Goal: Transaction & Acquisition: Purchase product/service

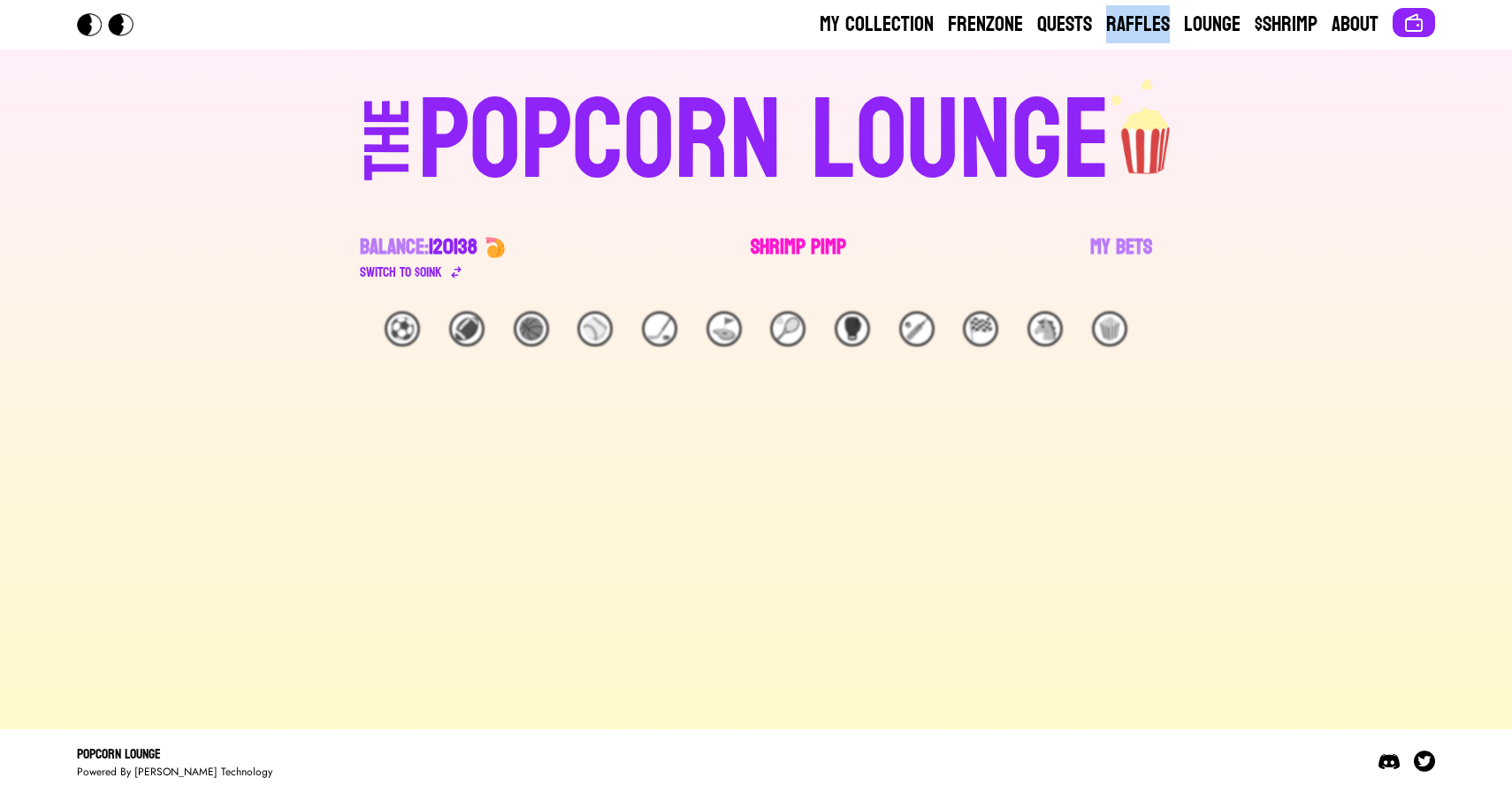
click at [789, 242] on link "Shrimp Pimp" at bounding box center [798, 258] width 96 height 50
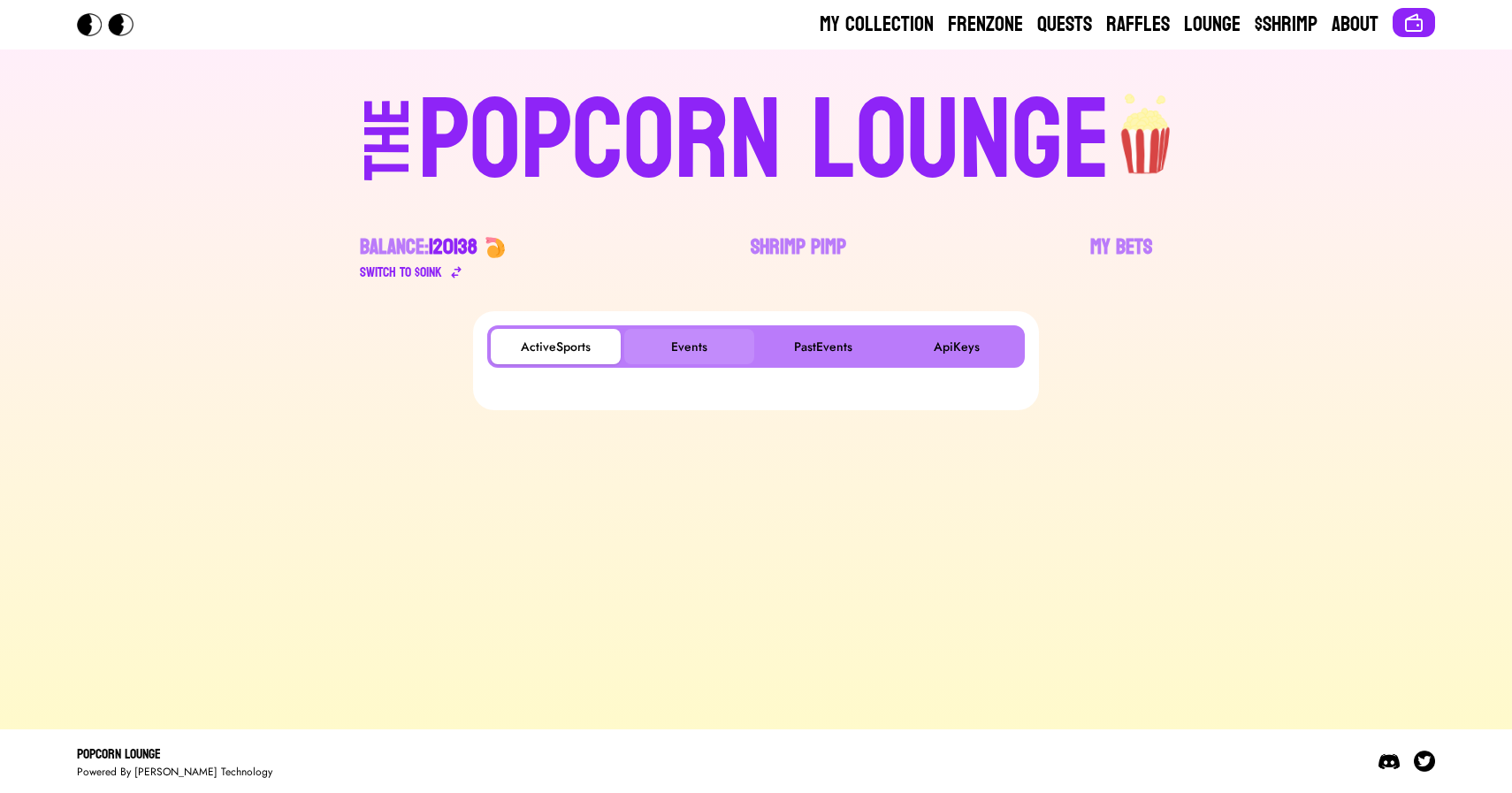
click at [694, 345] on button "Events" at bounding box center [690, 346] width 130 height 35
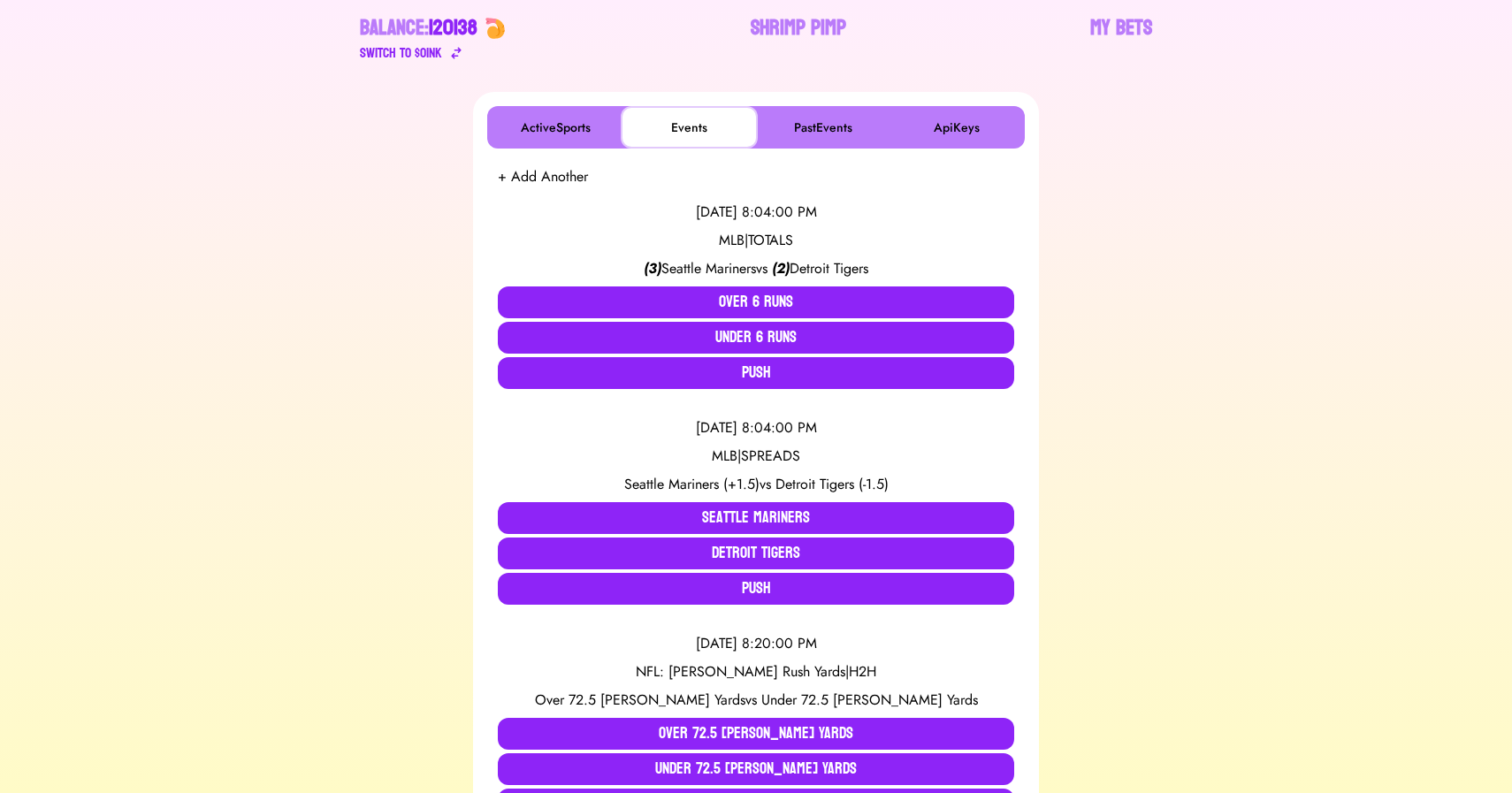
scroll to position [223, 0]
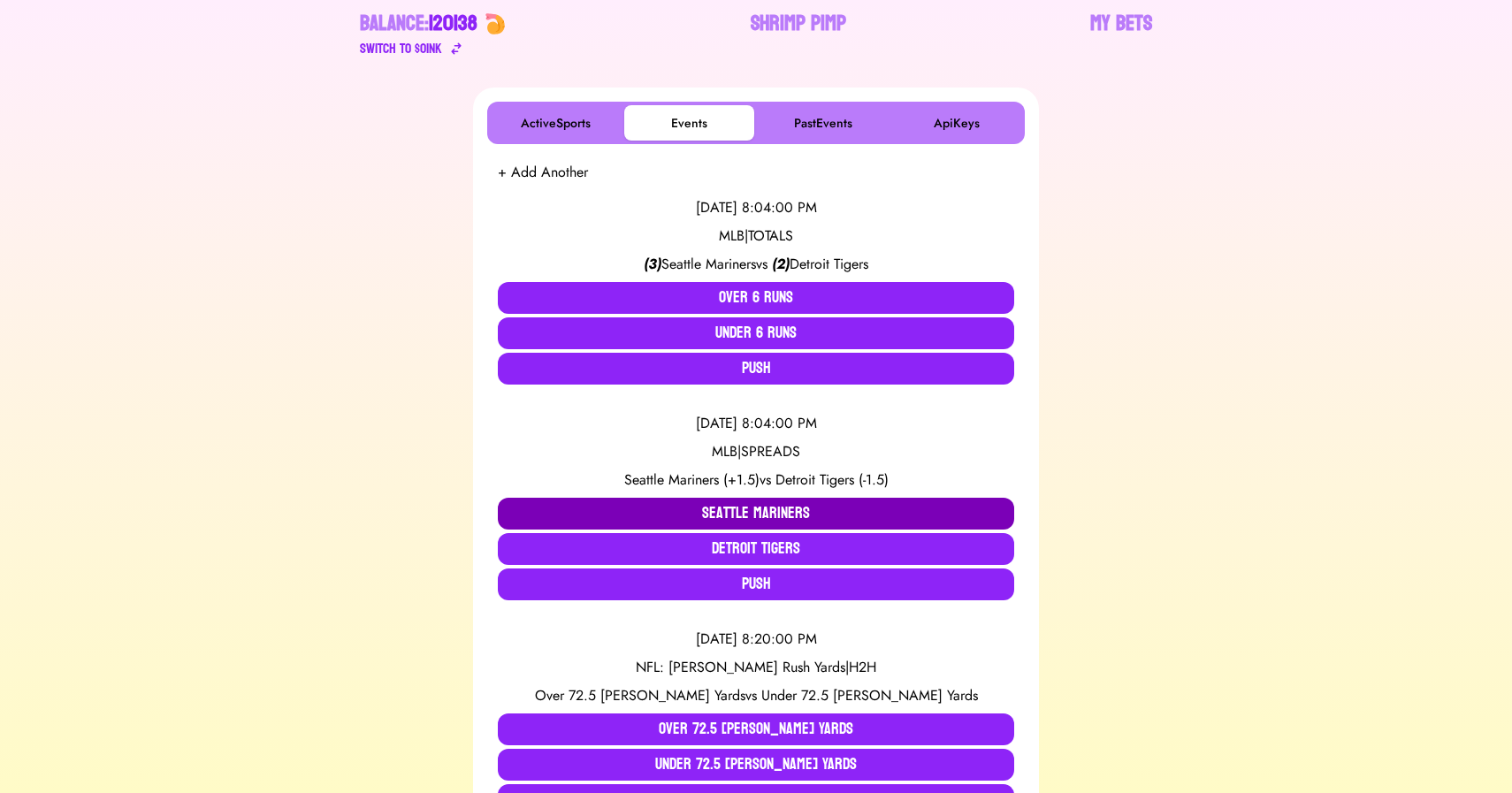
click at [712, 514] on button "Seattle Mariners" at bounding box center [756, 514] width 517 height 32
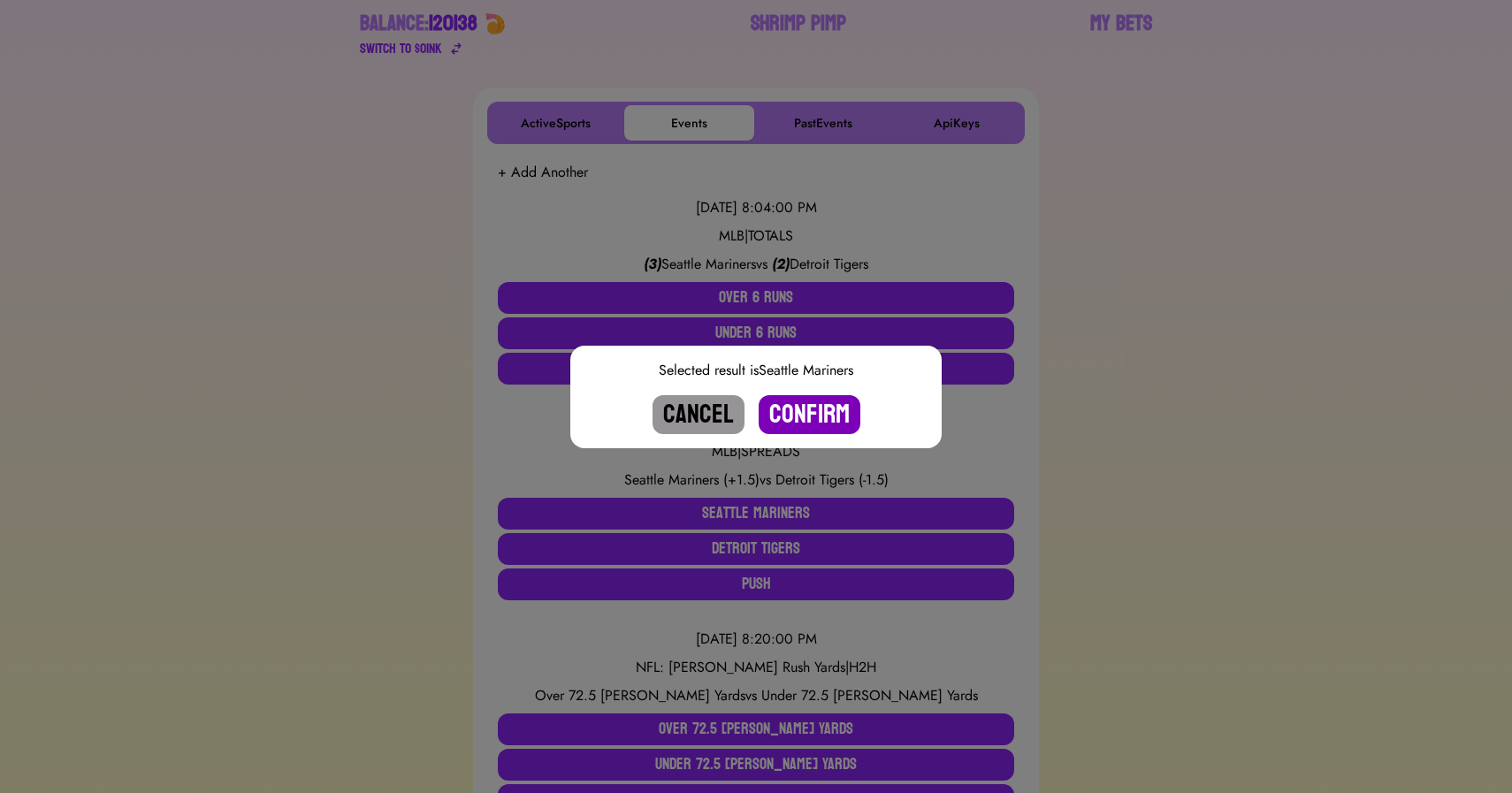
click at [792, 410] on button "Confirm" at bounding box center [809, 414] width 102 height 39
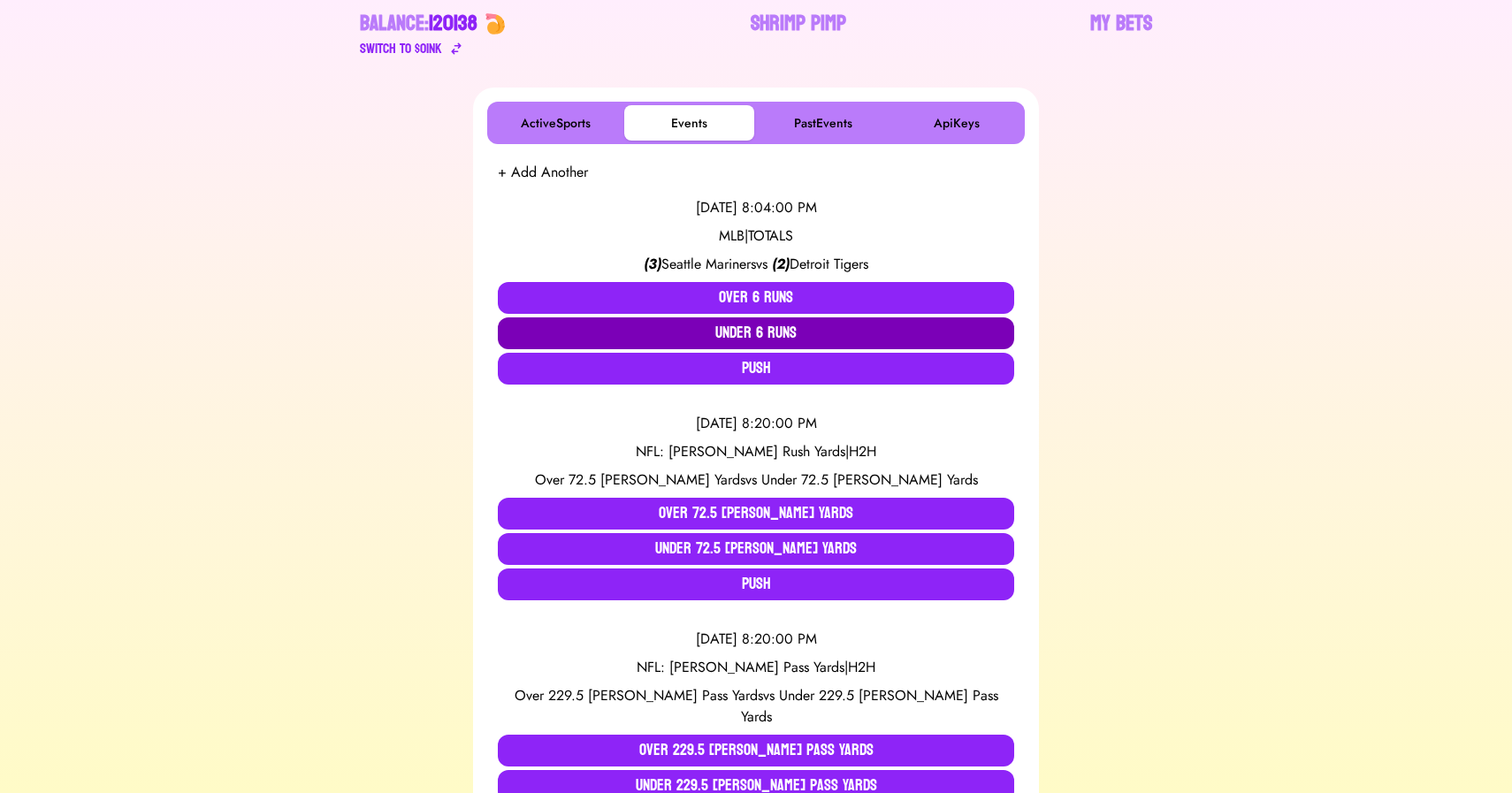
click at [751, 337] on button "Under 6 Runs" at bounding box center [756, 333] width 517 height 32
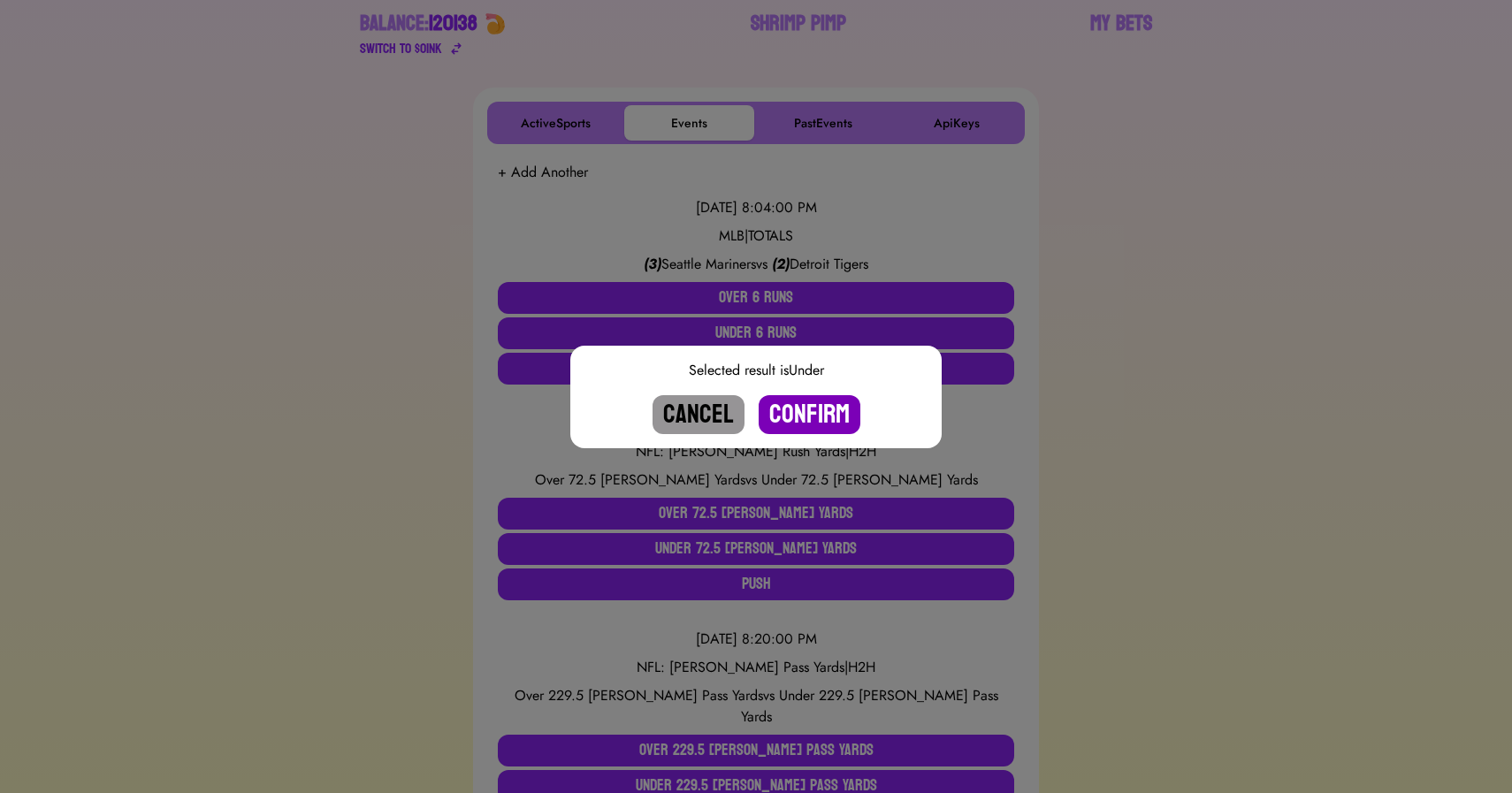
click at [799, 412] on button "Confirm" at bounding box center [809, 414] width 102 height 39
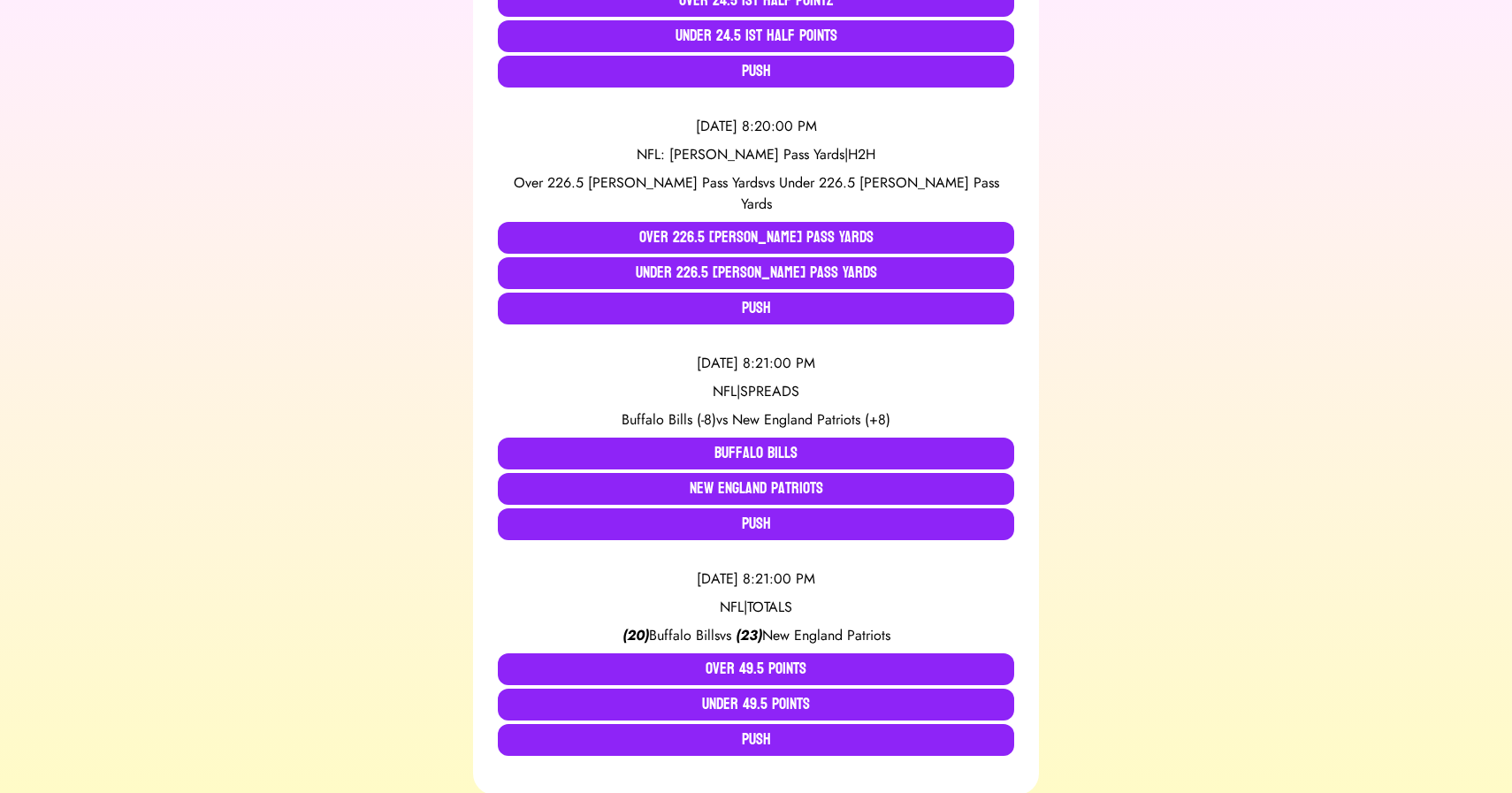
scroll to position [2749, 0]
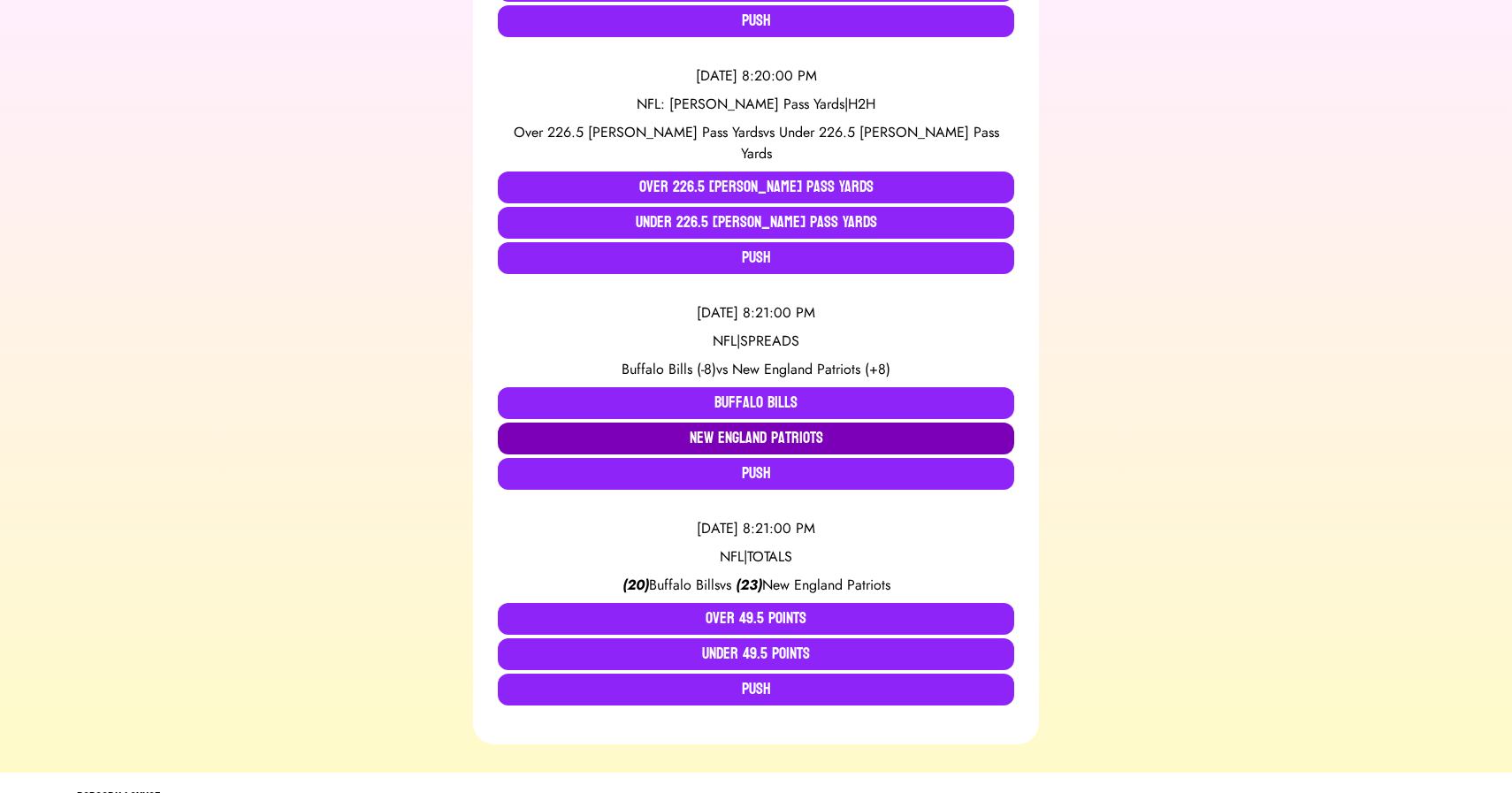
click at [763, 423] on button "New England Patriots" at bounding box center [756, 439] width 517 height 32
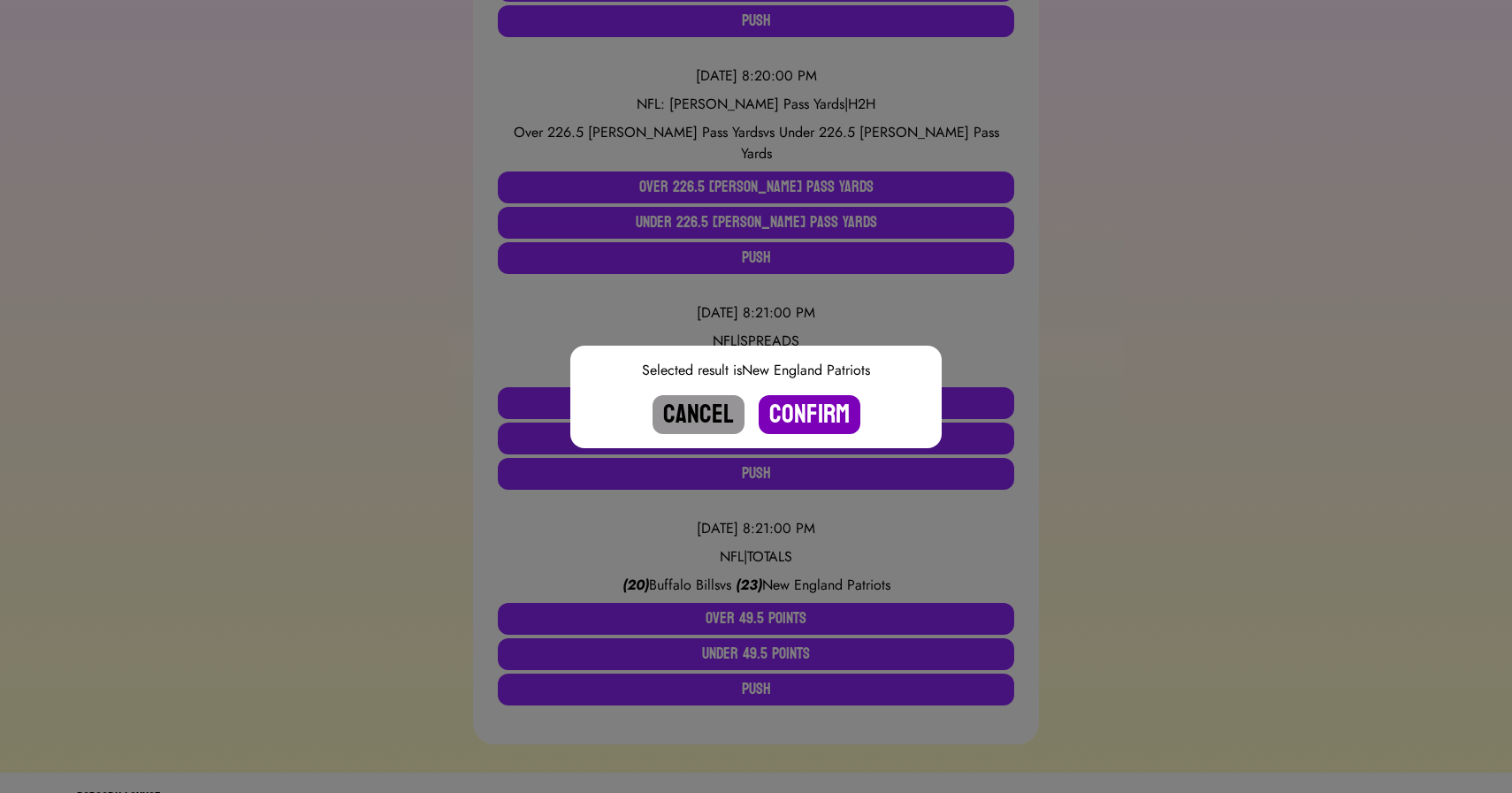
click at [797, 412] on button "Confirm" at bounding box center [809, 414] width 102 height 39
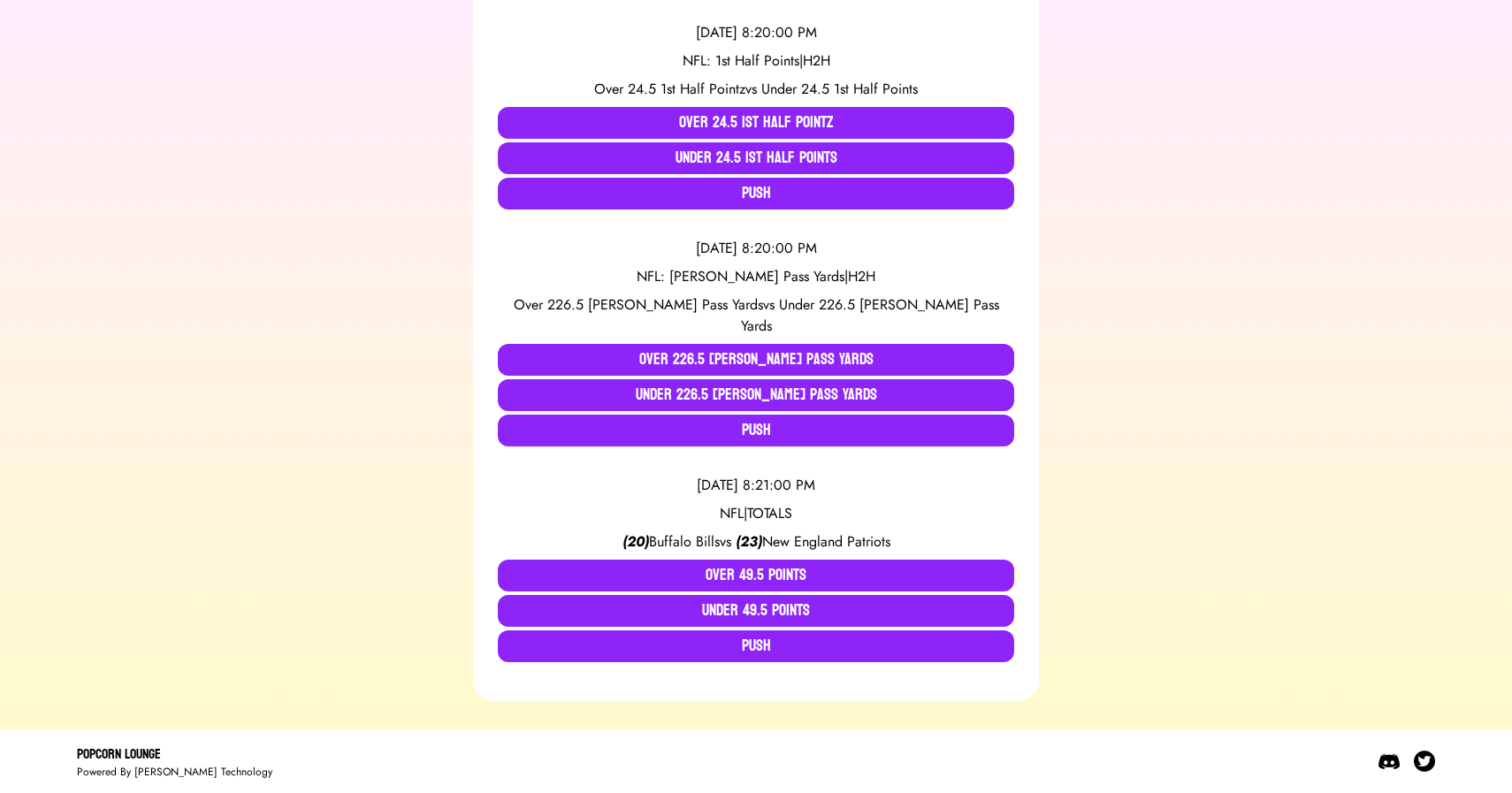
scroll to position [2534, 0]
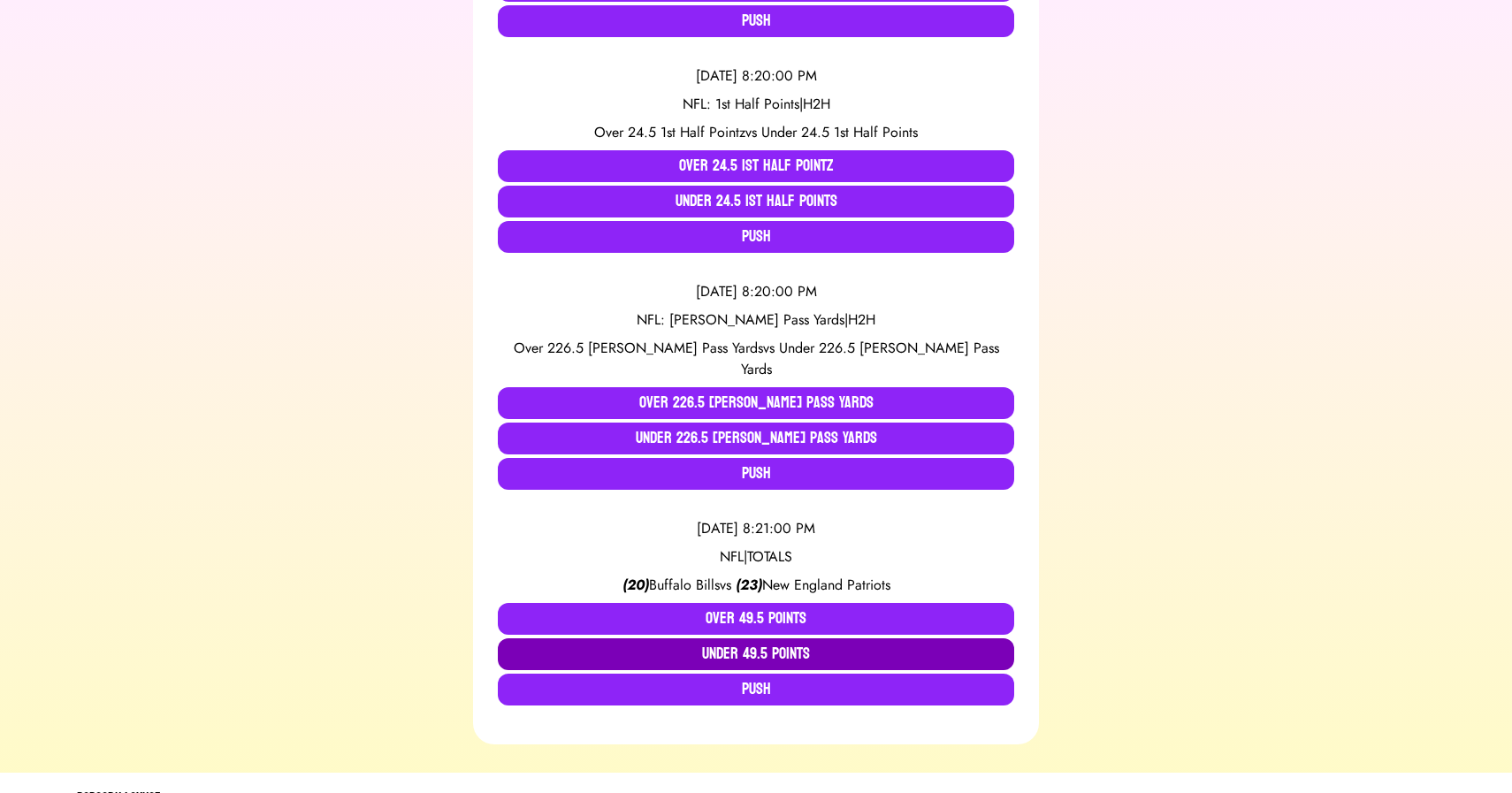
click at [732, 638] on button "Under 49.5 Points" at bounding box center [756, 654] width 517 height 32
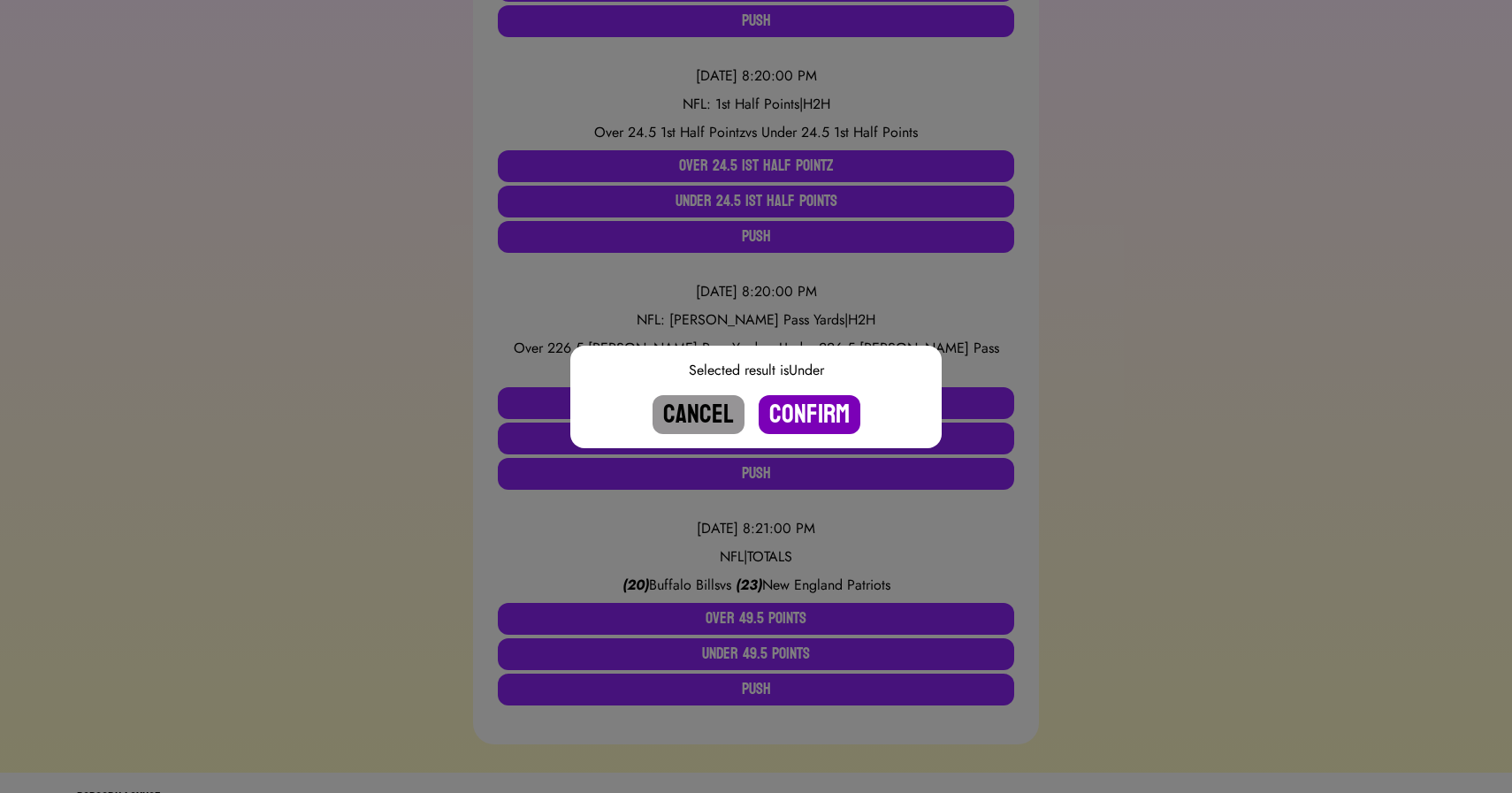
click at [800, 416] on button "Confirm" at bounding box center [809, 414] width 102 height 39
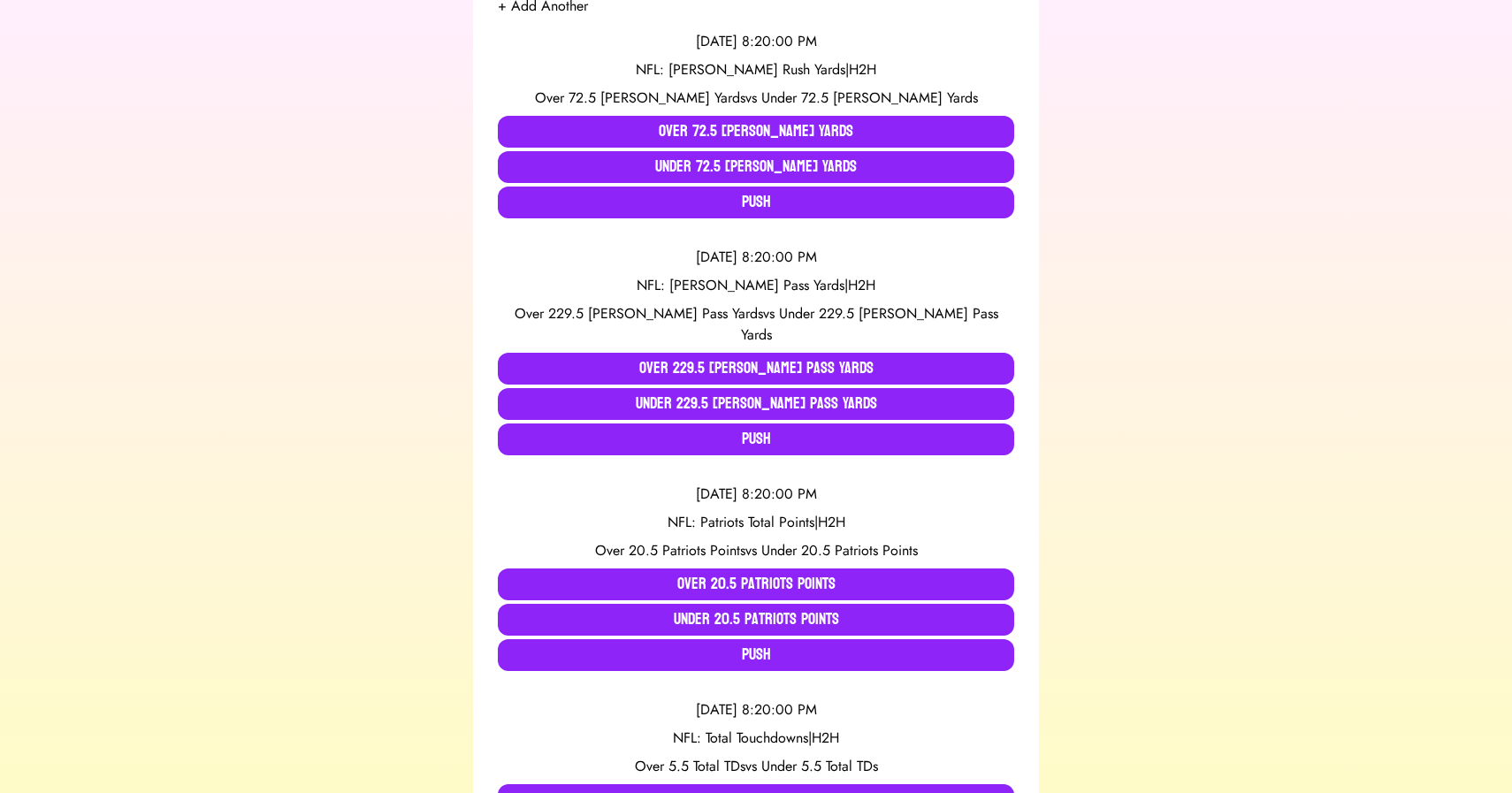
scroll to position [416, 0]
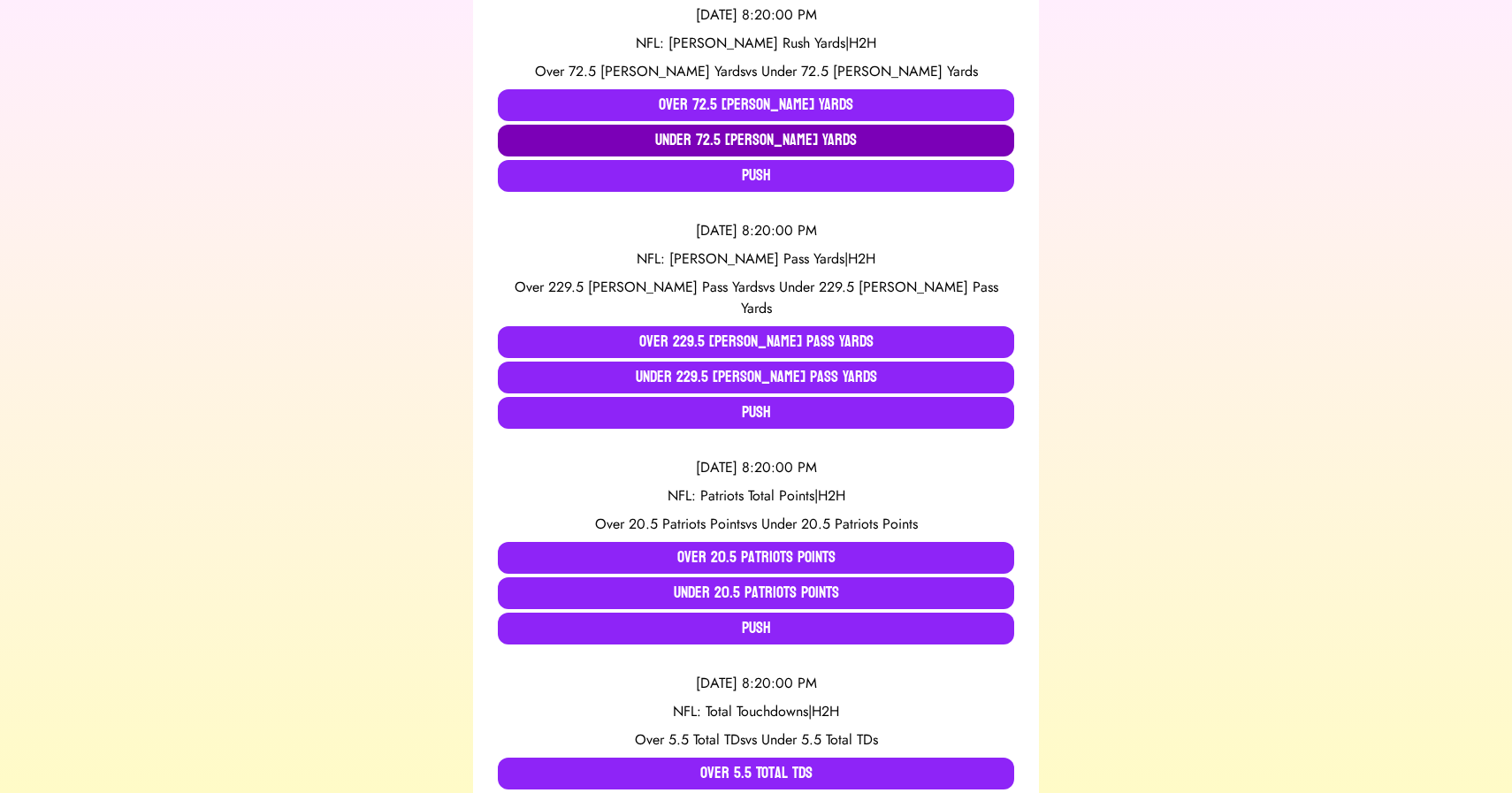
click at [773, 141] on button "Under 72.5 [PERSON_NAME] Yards" at bounding box center [756, 141] width 517 height 32
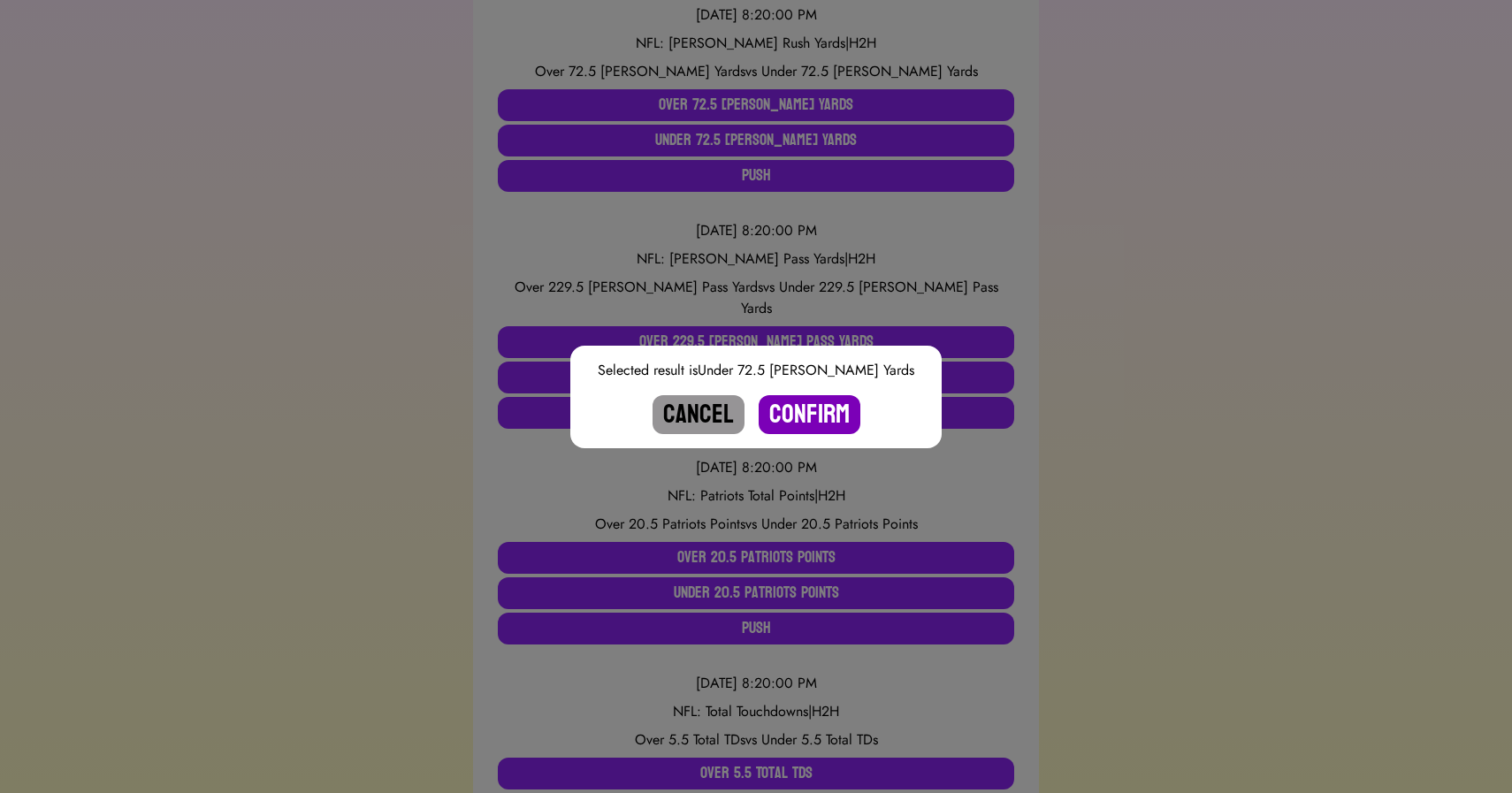
click at [815, 404] on button "Confirm" at bounding box center [809, 414] width 102 height 39
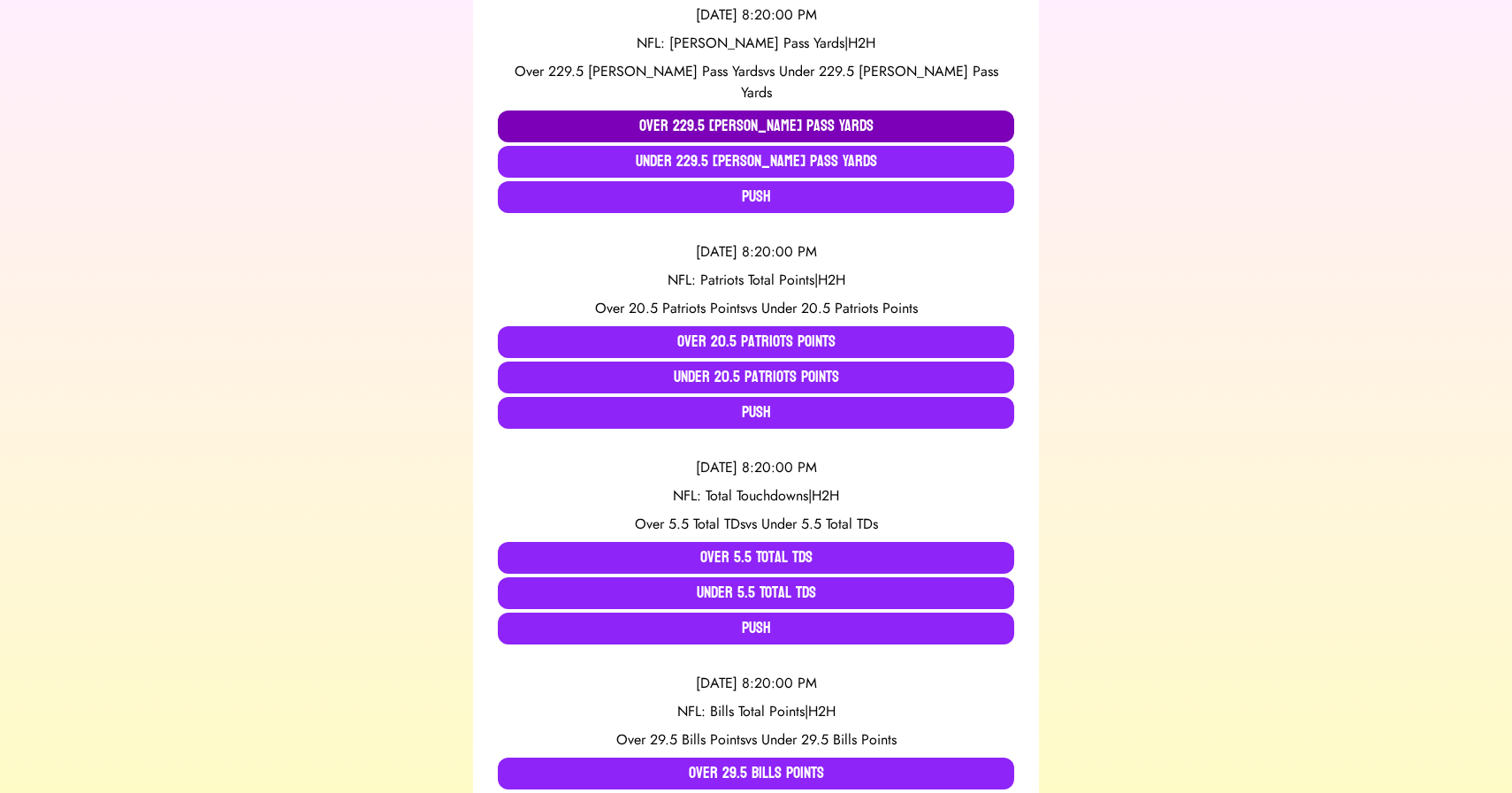
click at [669, 111] on button "Over 229.5 [PERSON_NAME] Pass Yards" at bounding box center [756, 127] width 517 height 32
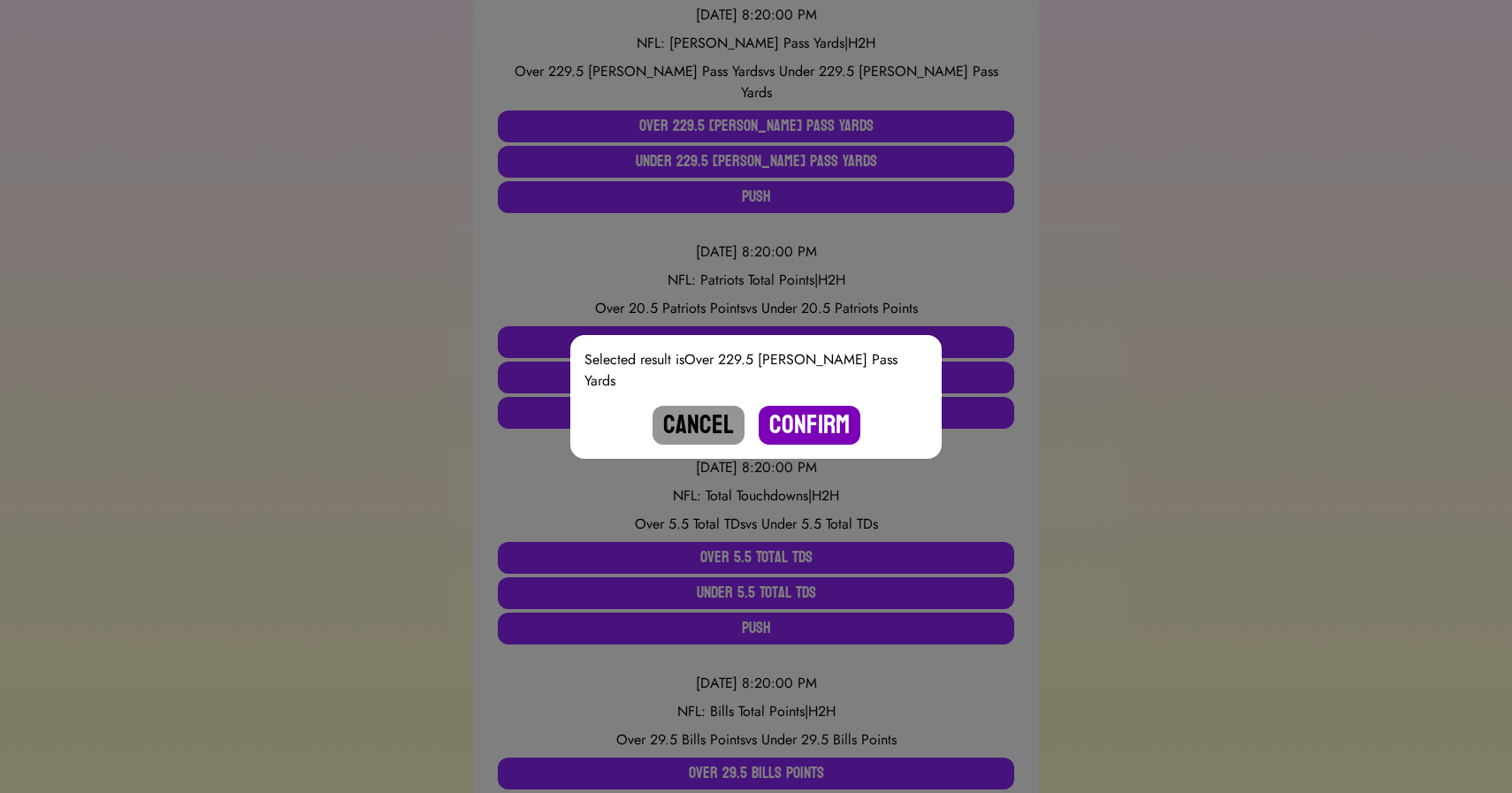
click at [801, 413] on button "Confirm" at bounding box center [809, 425] width 102 height 39
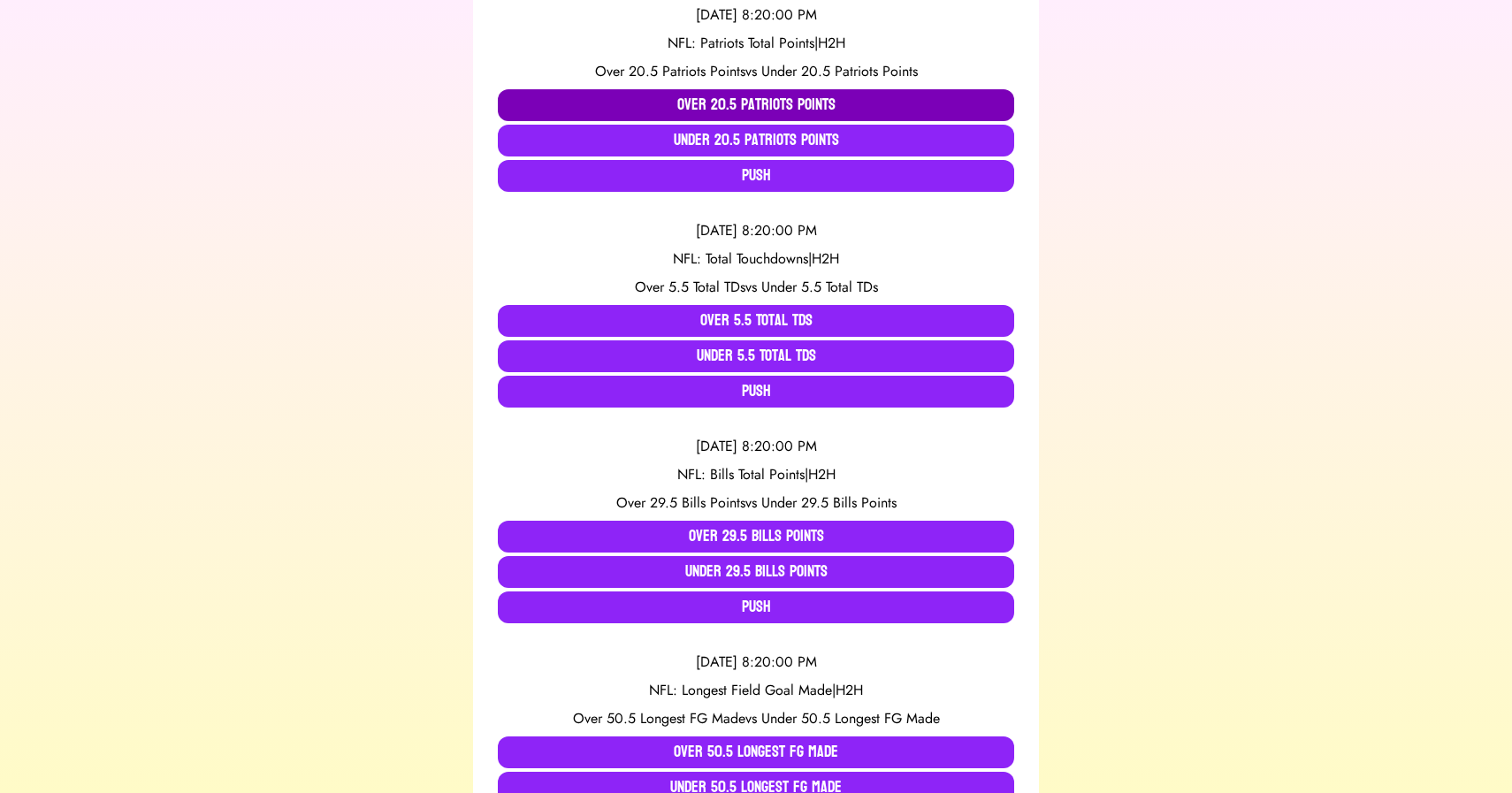
click at [670, 110] on button "Over 20.5 Patriots Points" at bounding box center [756, 106] width 517 height 32
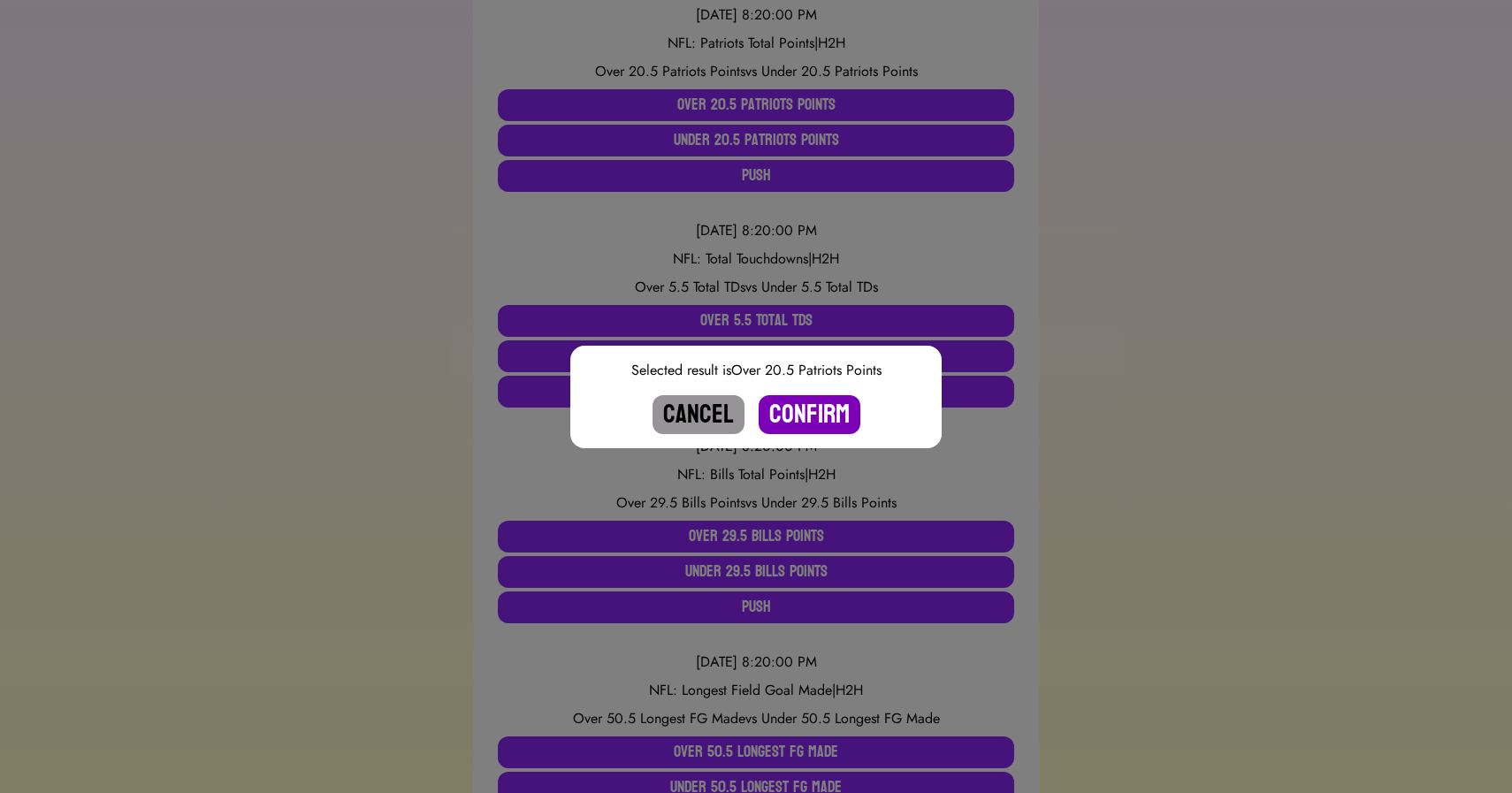
click at [805, 413] on button "Confirm" at bounding box center [809, 414] width 102 height 39
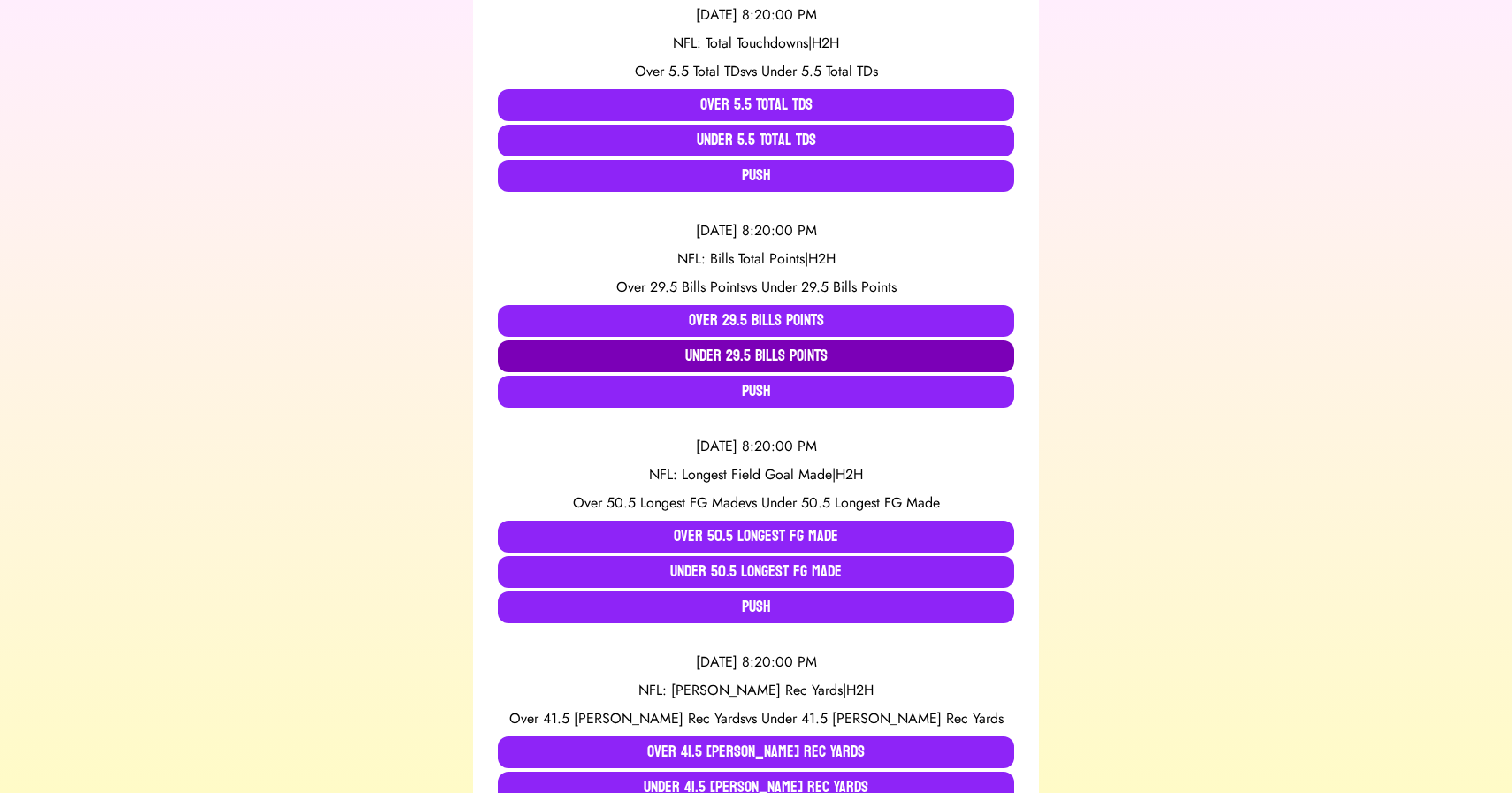
click at [738, 358] on button "Under 29.5 Bills Points" at bounding box center [756, 356] width 517 height 32
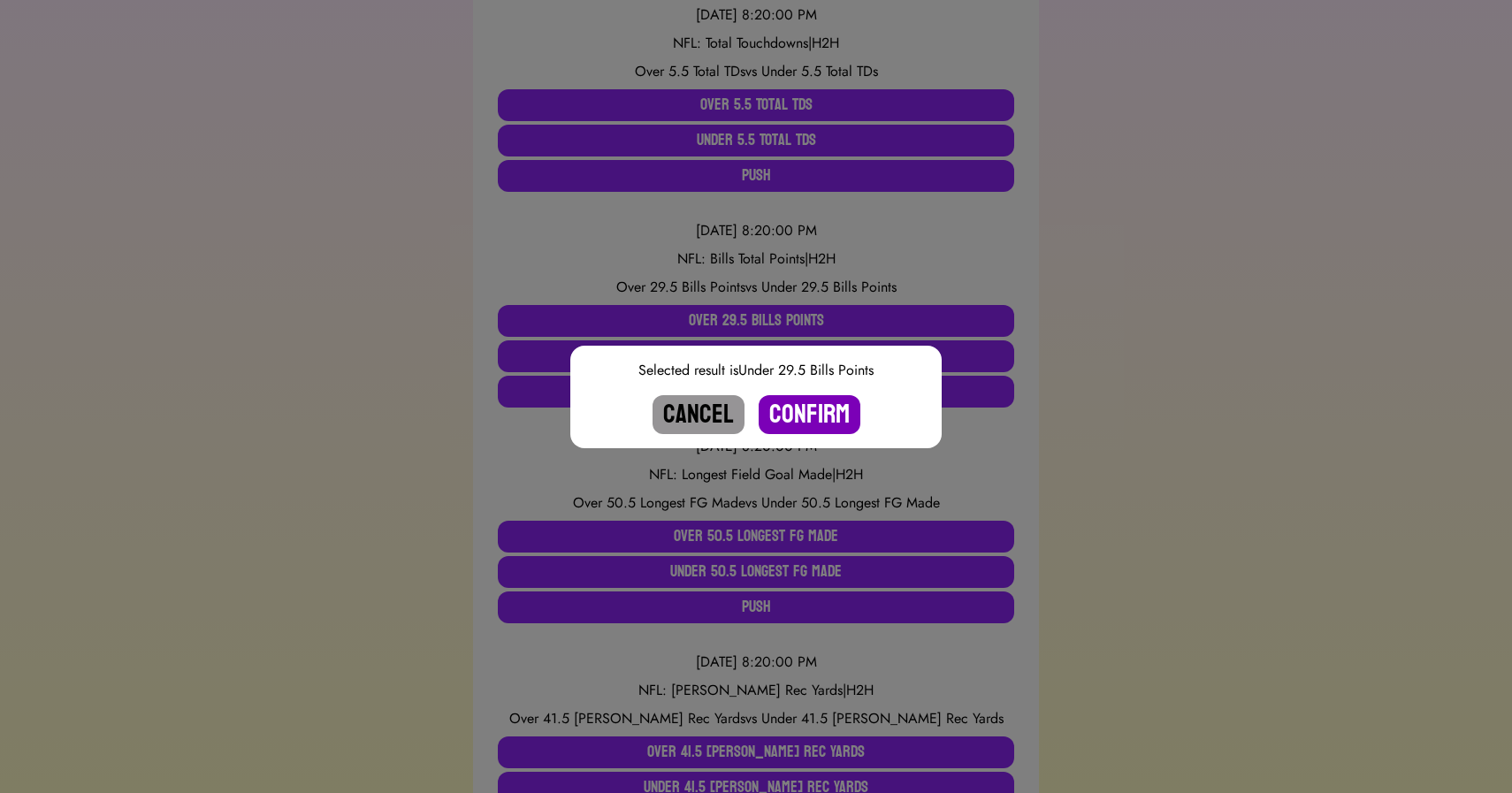
click at [799, 410] on button "Confirm" at bounding box center [809, 414] width 102 height 39
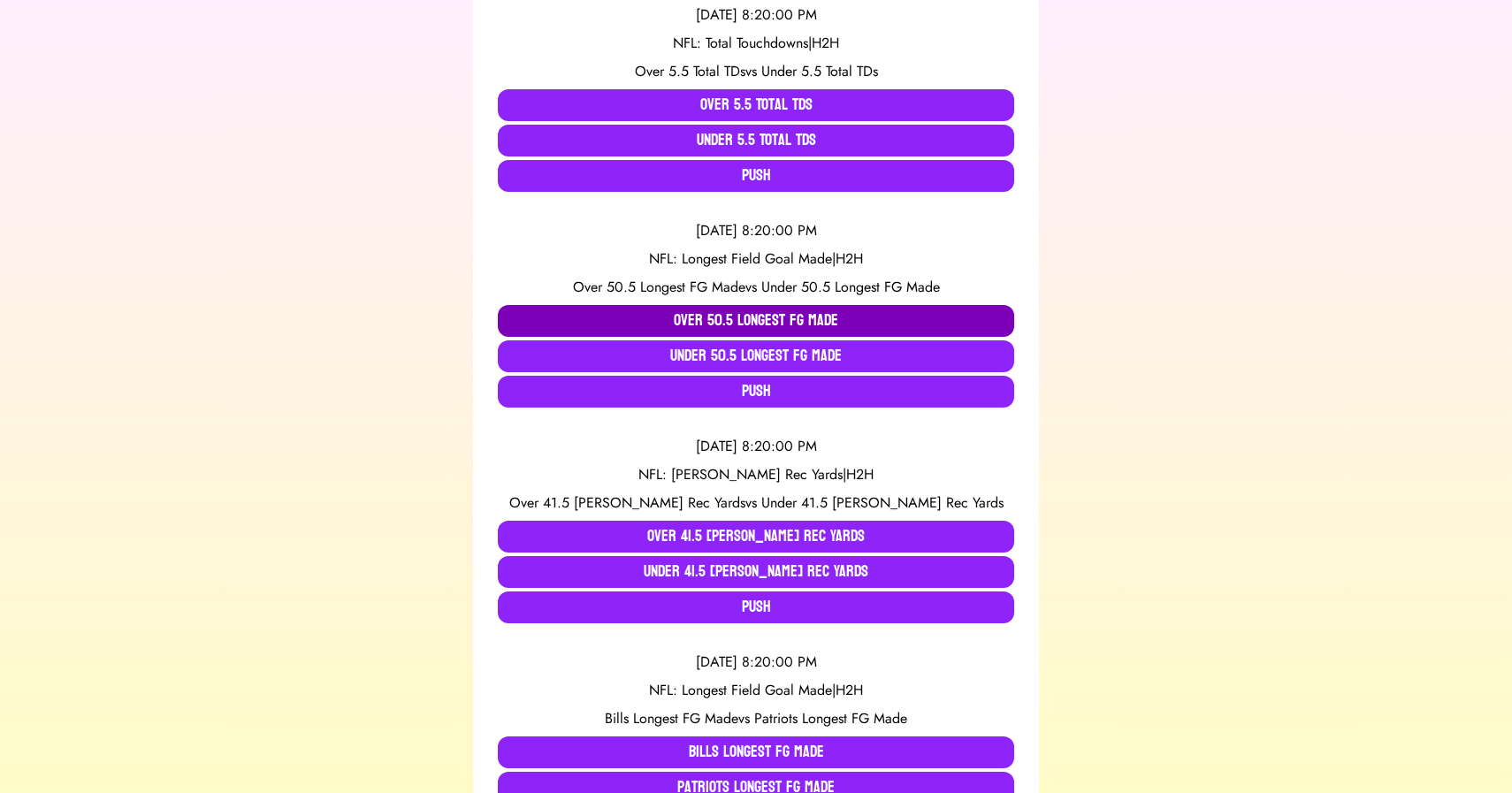
click at [667, 320] on button "Over 50.5 Longest FG Made" at bounding box center [756, 321] width 517 height 32
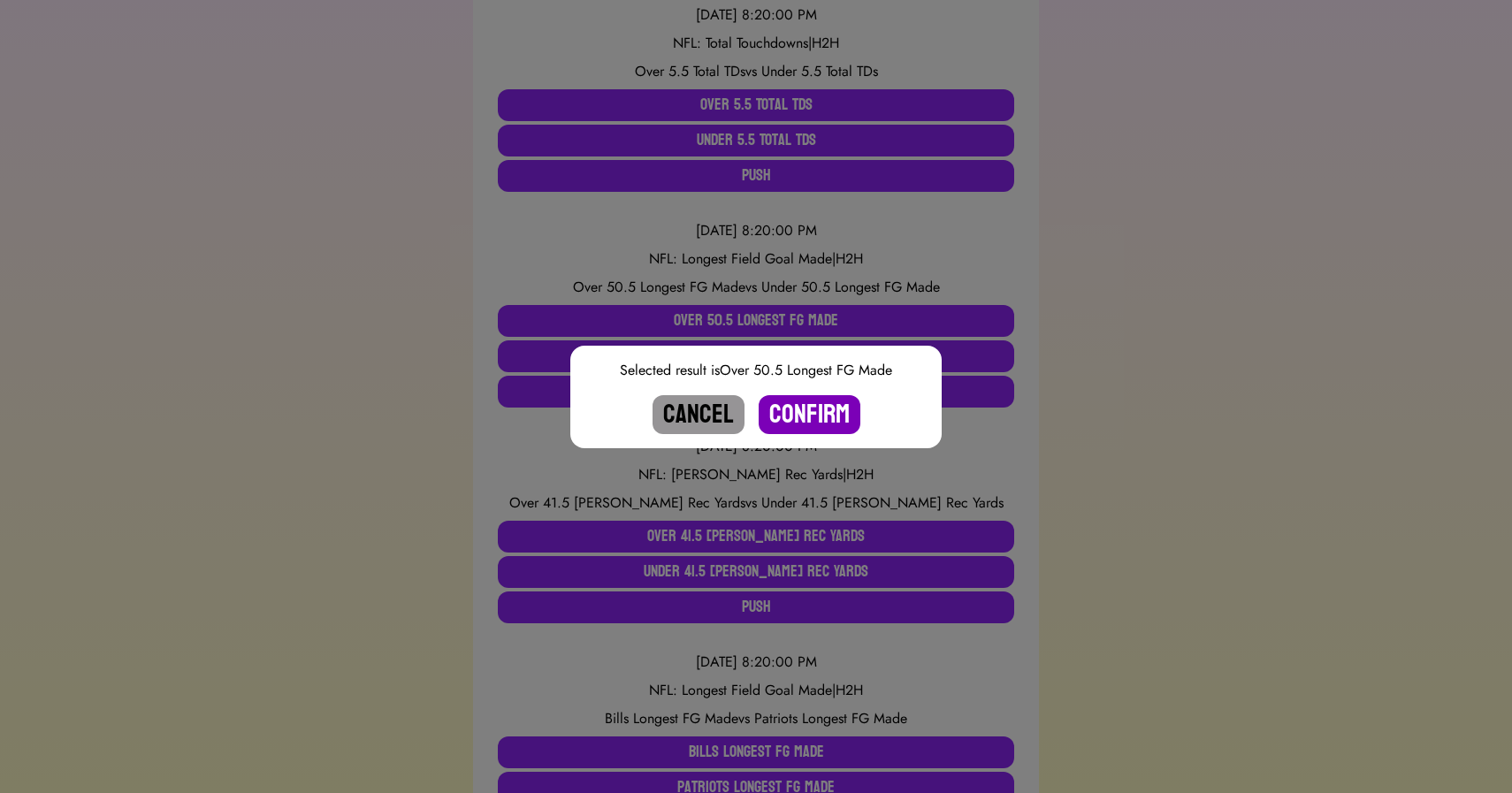
click at [804, 409] on button "Confirm" at bounding box center [809, 414] width 102 height 39
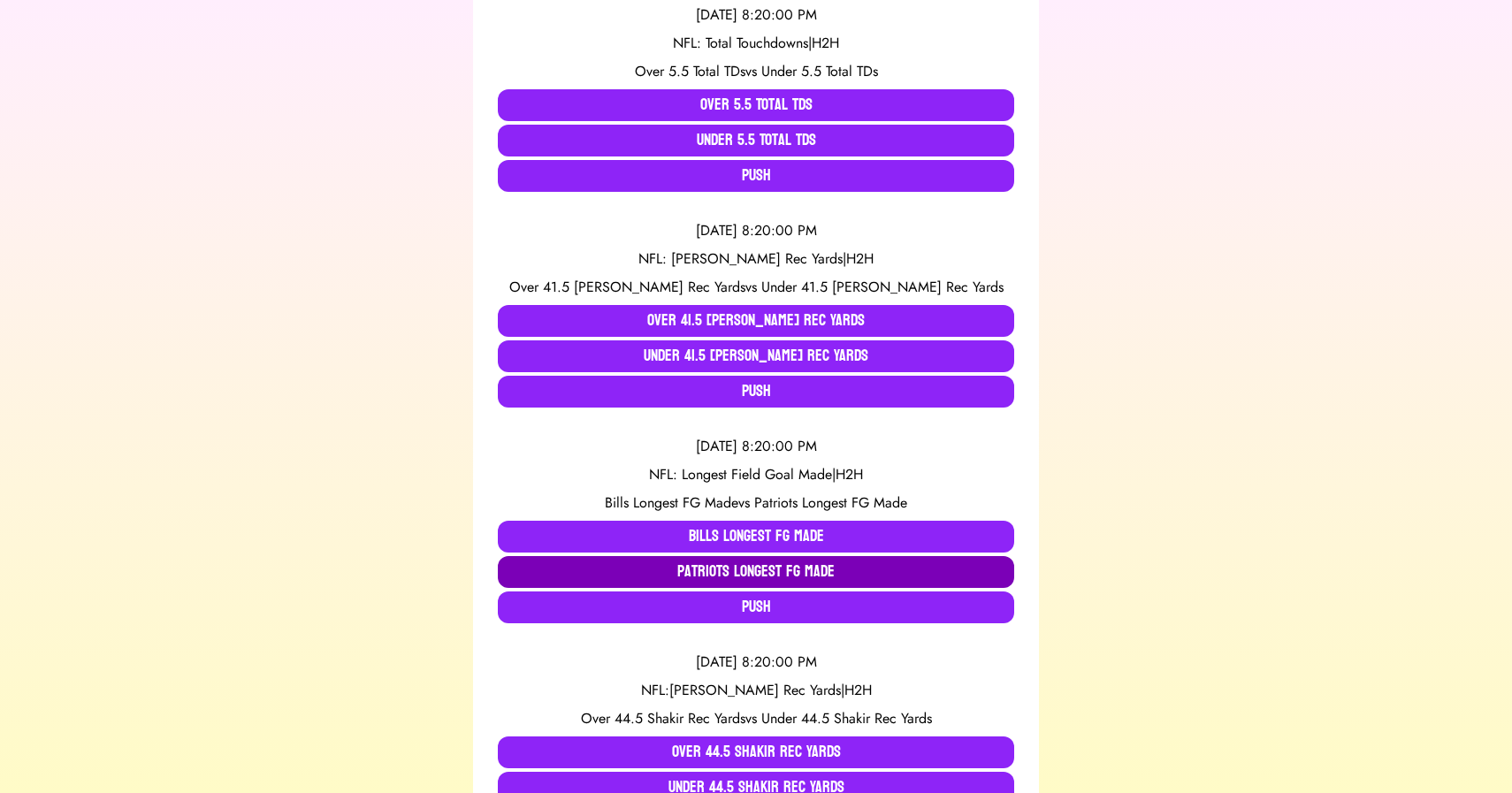
click at [735, 565] on button "Patriots Longest FG Made" at bounding box center [756, 572] width 517 height 32
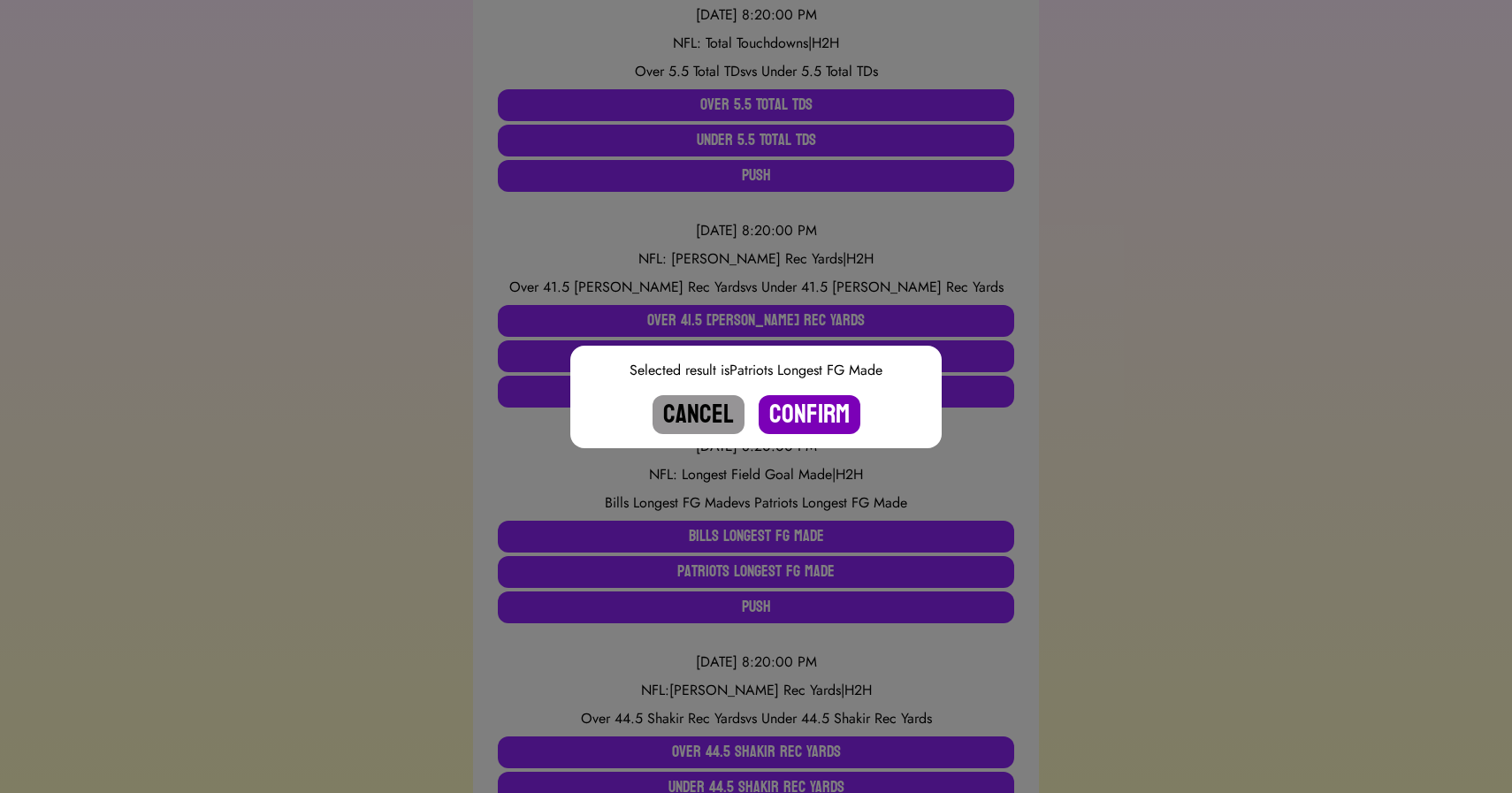
click at [803, 415] on button "Confirm" at bounding box center [809, 414] width 102 height 39
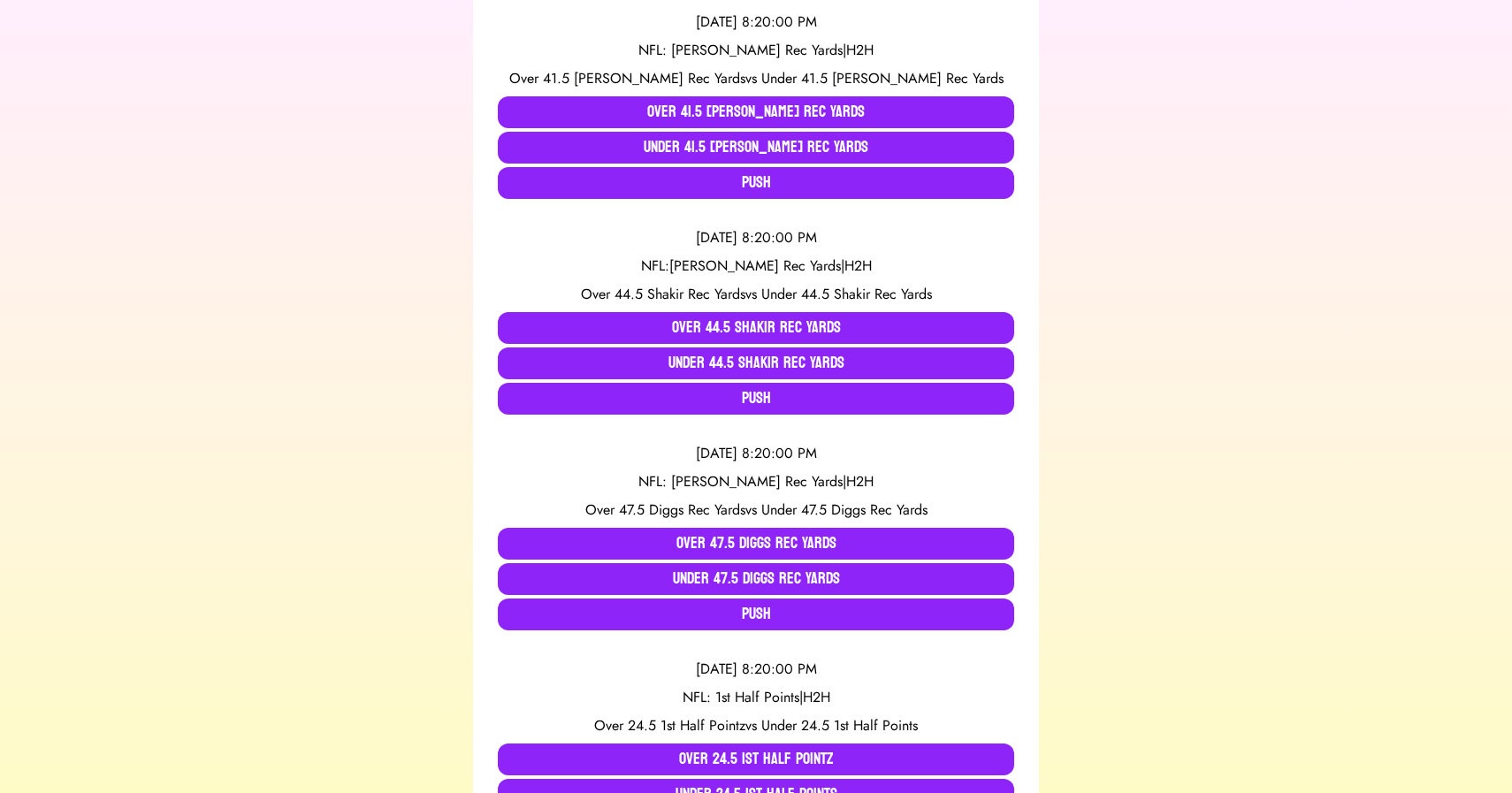
scroll to position [626, 0]
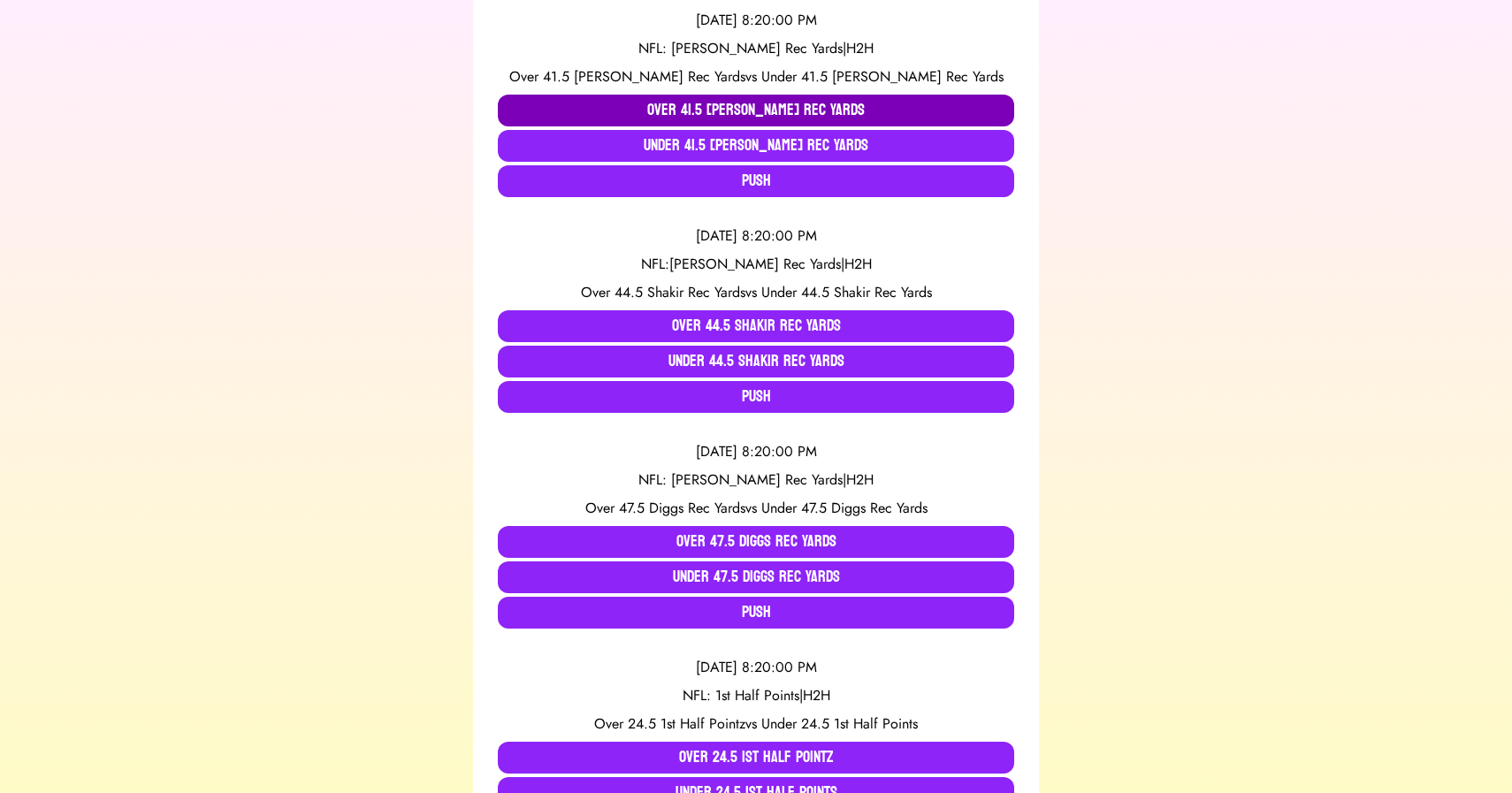
click at [706, 98] on button "Over 41.5 [PERSON_NAME] Rec Yards" at bounding box center [756, 111] width 517 height 32
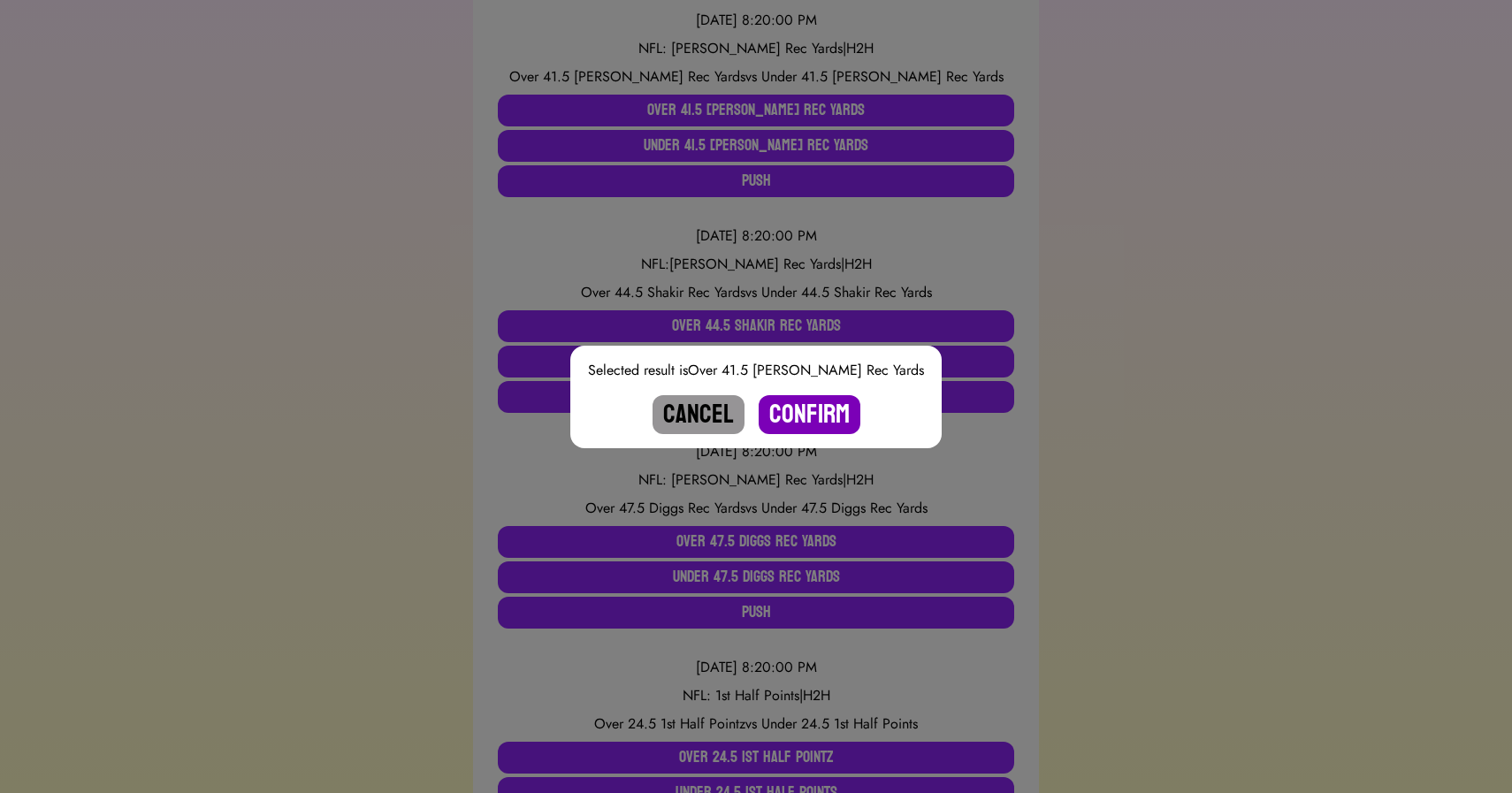
click at [811, 418] on button "Confirm" at bounding box center [809, 414] width 102 height 39
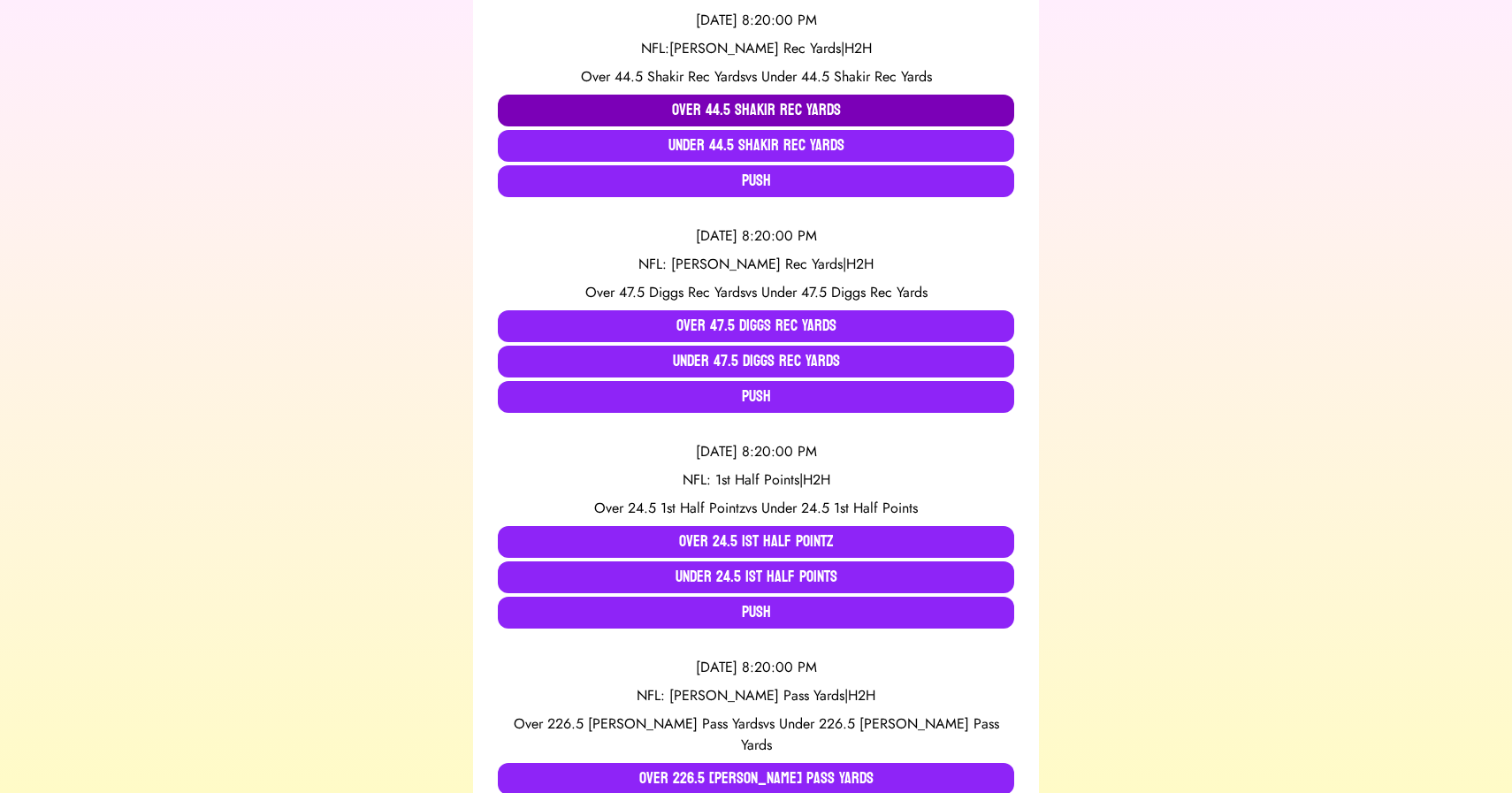
click at [697, 111] on button "Over 44.5 Shakir Rec Yards" at bounding box center [756, 111] width 517 height 32
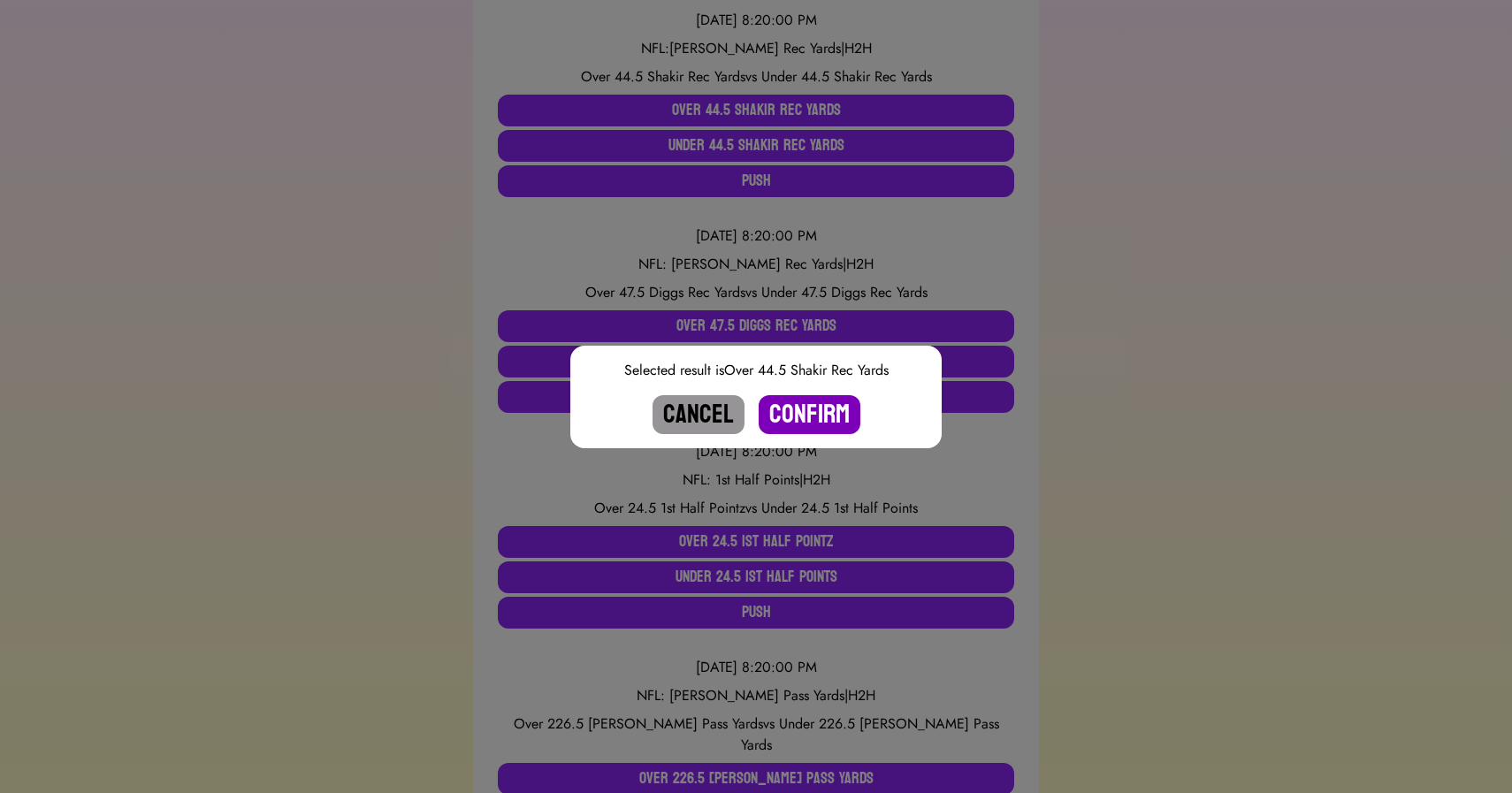
click at [805, 413] on button "Confirm" at bounding box center [809, 414] width 102 height 39
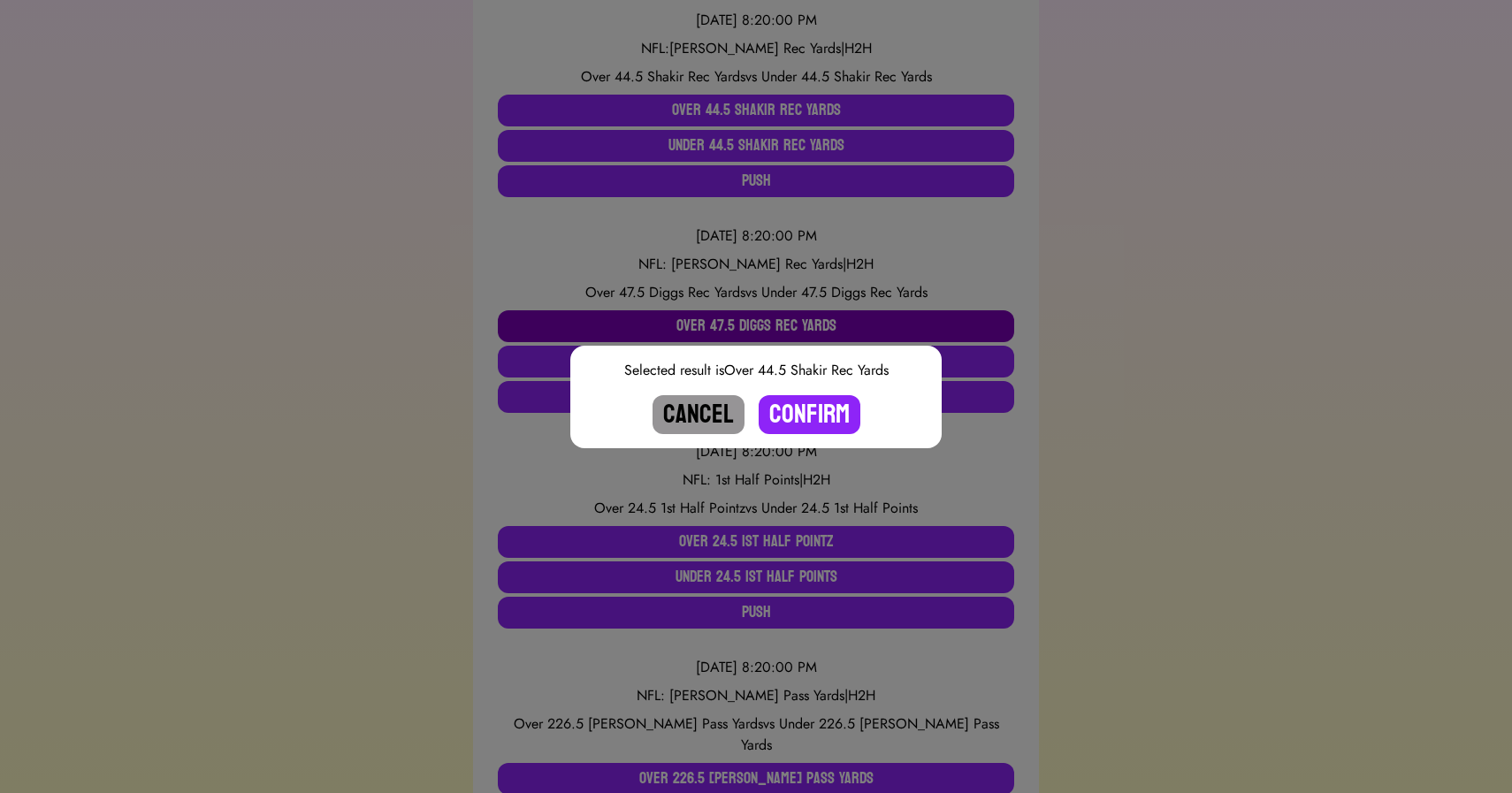
scroll to position [593, 0]
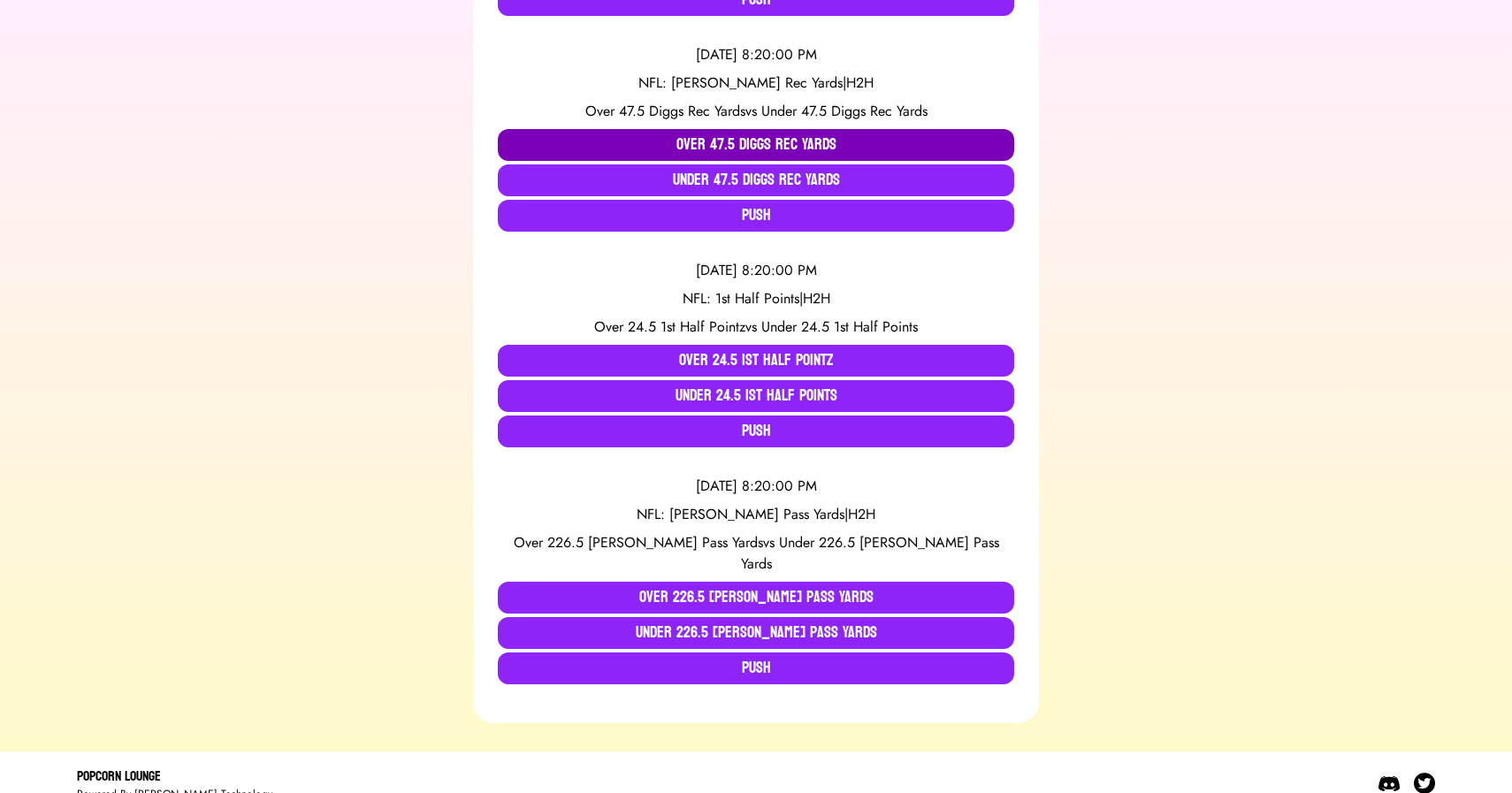
click at [718, 146] on button "Over 47.5 Diggs Rec Yards" at bounding box center [756, 145] width 517 height 32
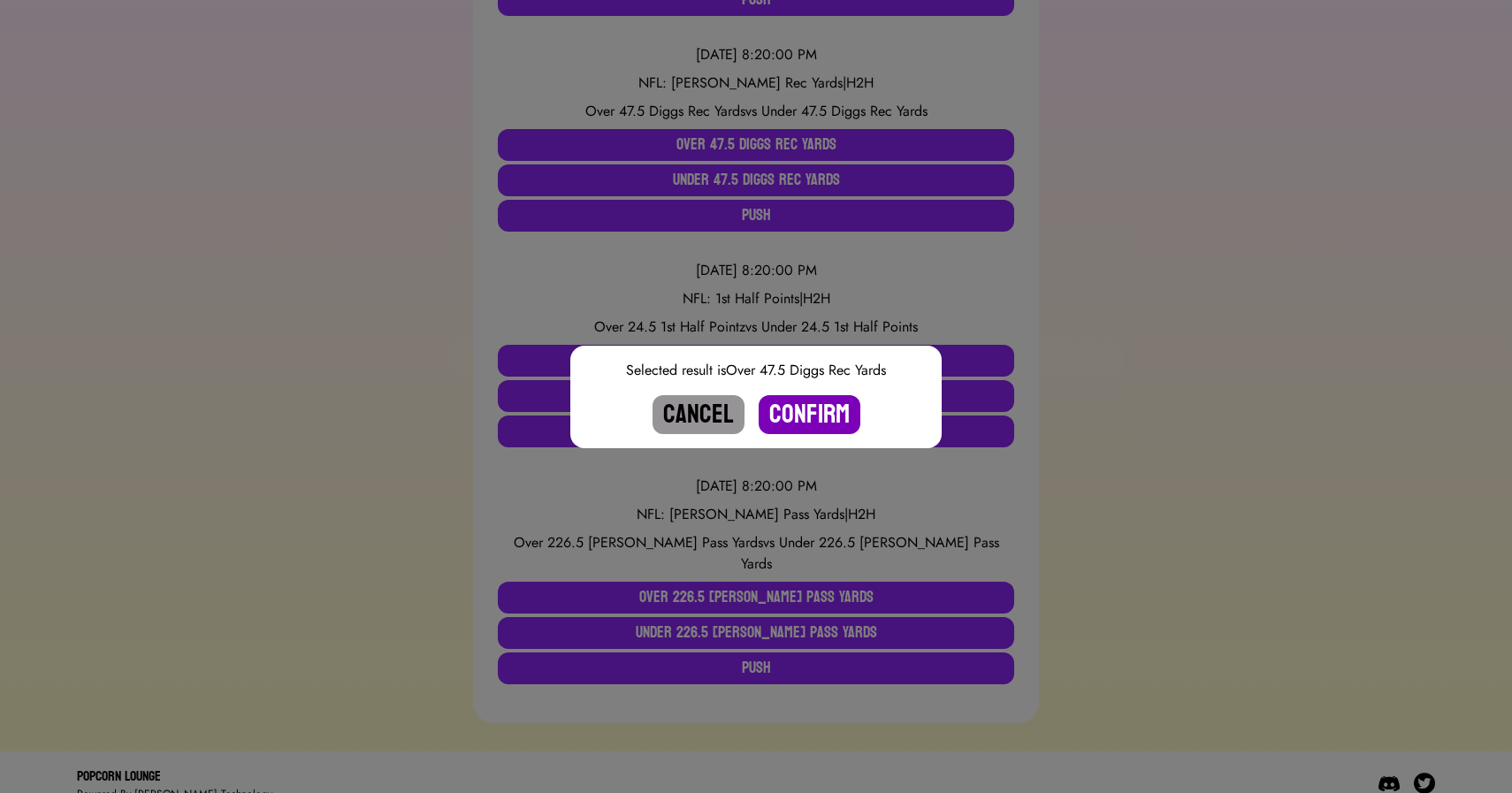
click at [812, 420] on button "Confirm" at bounding box center [809, 414] width 102 height 39
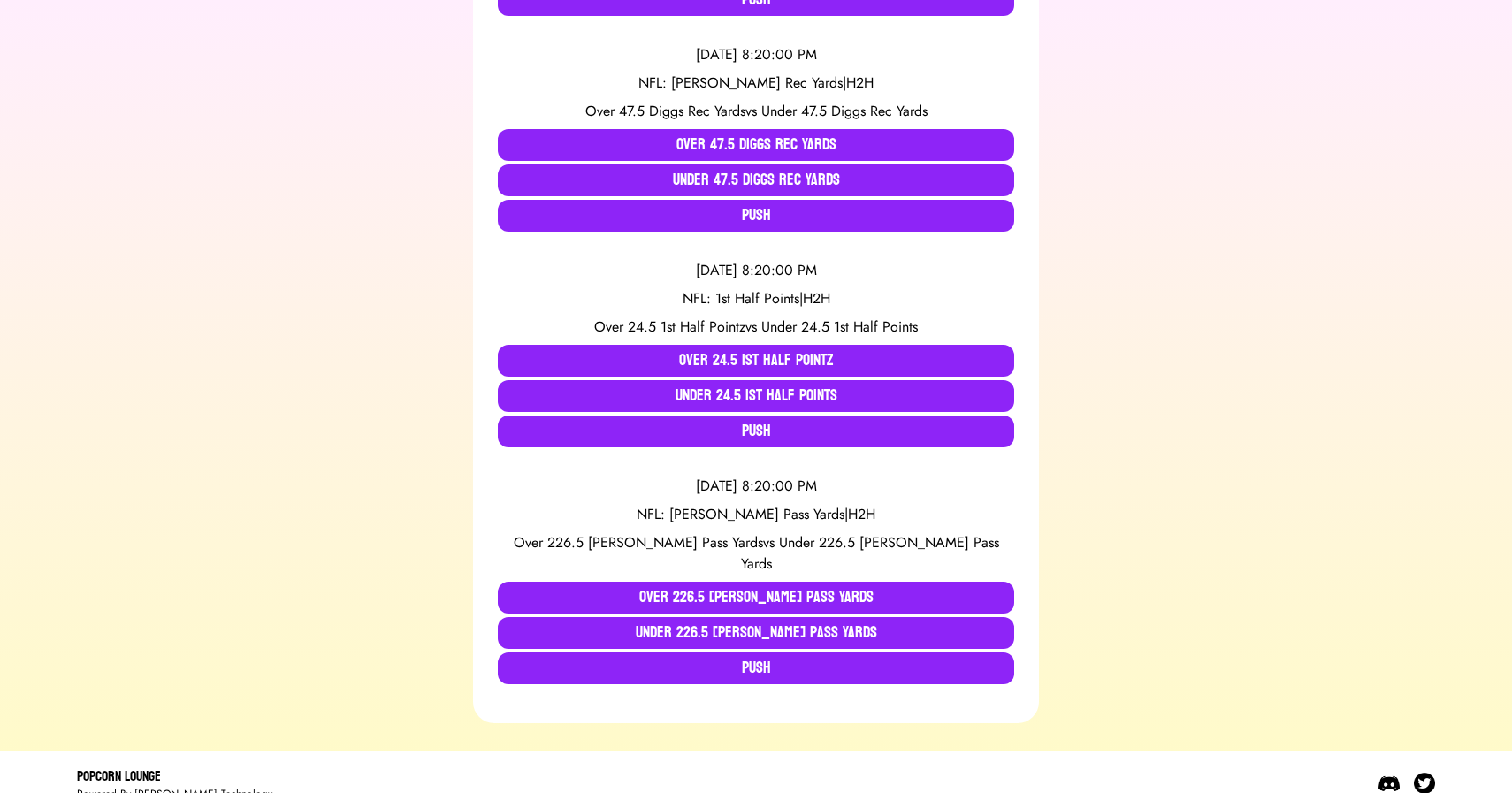
scroll to position [377, 0]
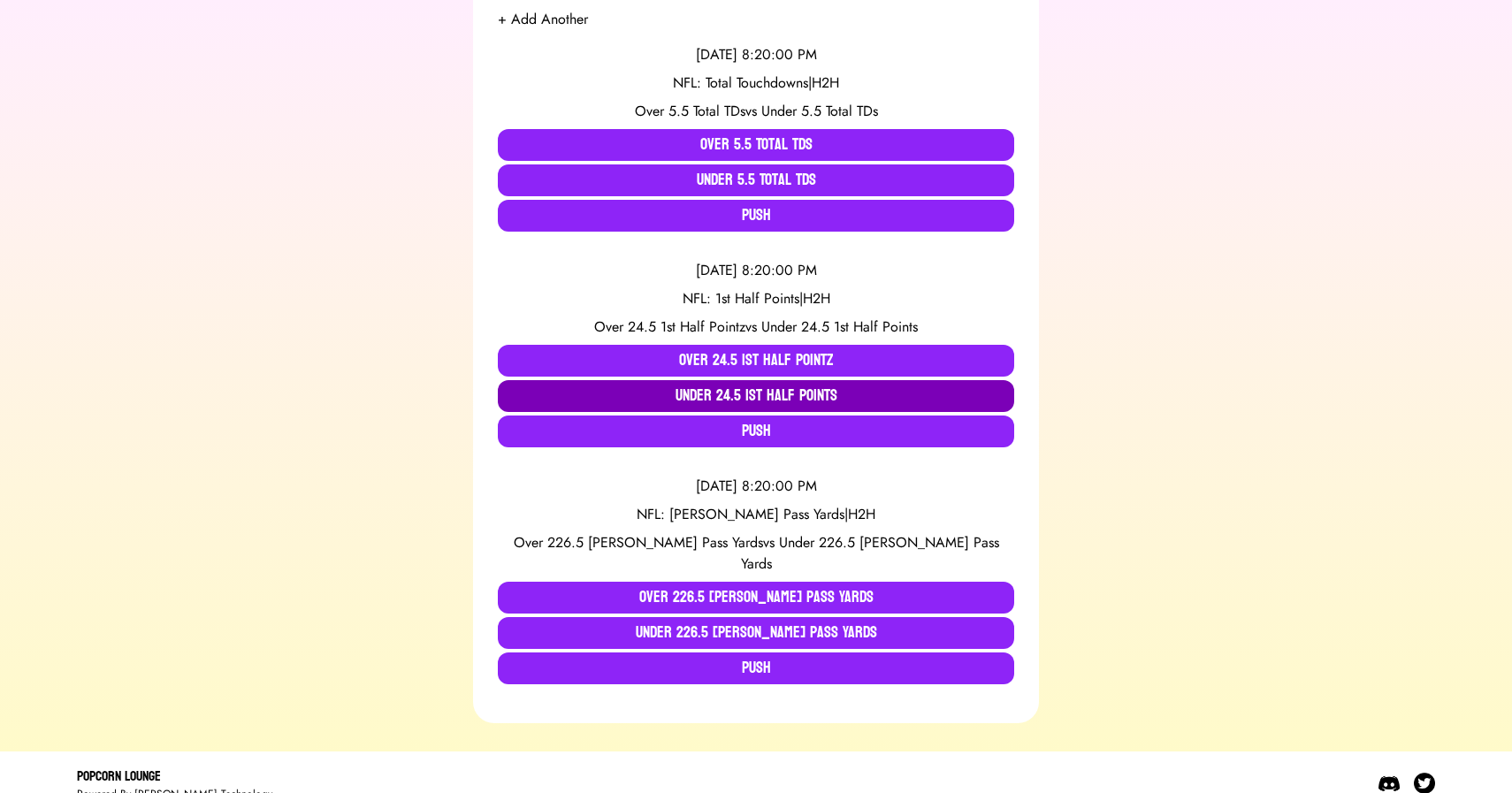
click at [671, 388] on button "Under 24.5 1st Half Points" at bounding box center [756, 396] width 517 height 32
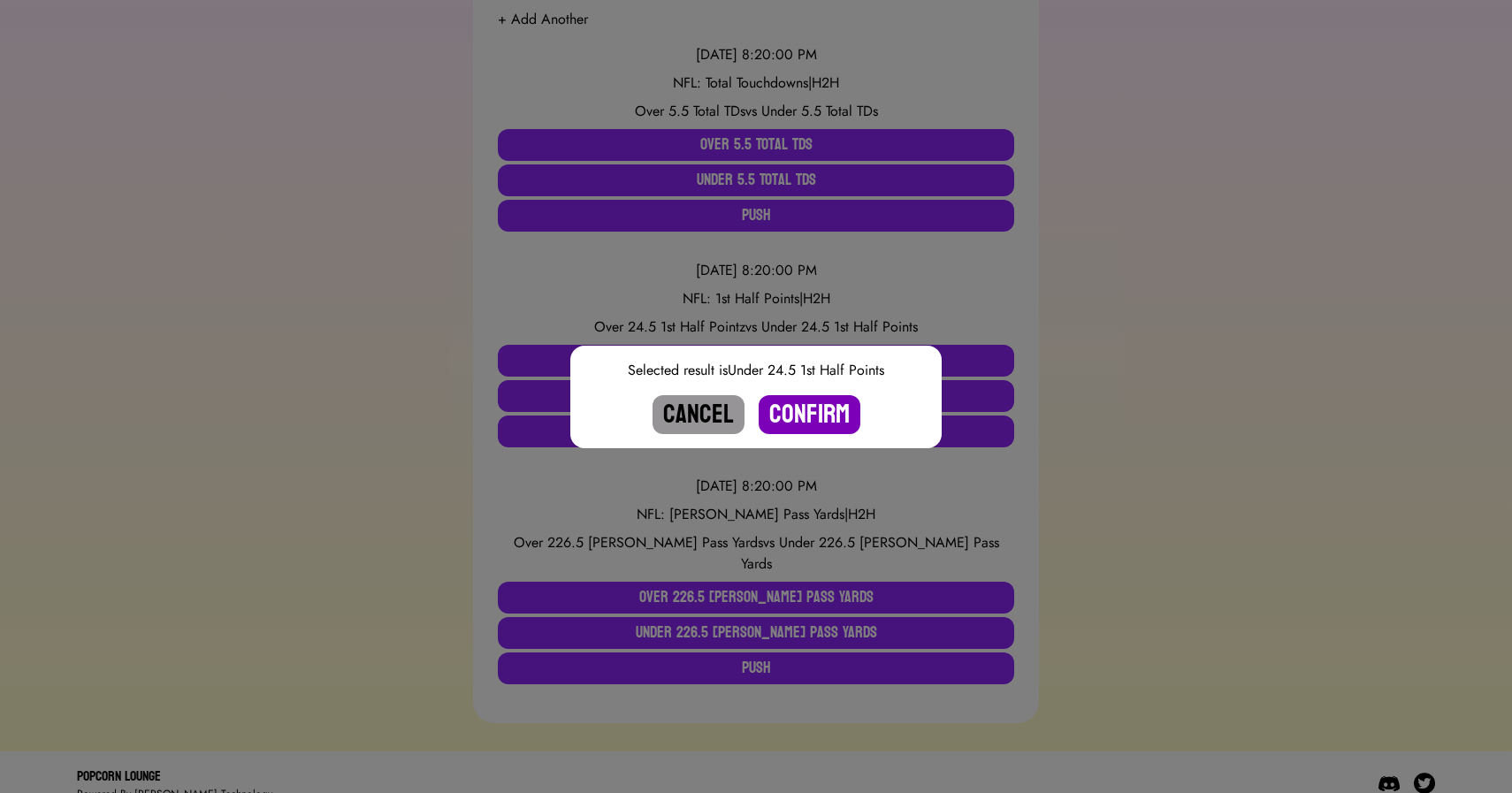
click at [805, 408] on button "Confirm" at bounding box center [809, 414] width 102 height 39
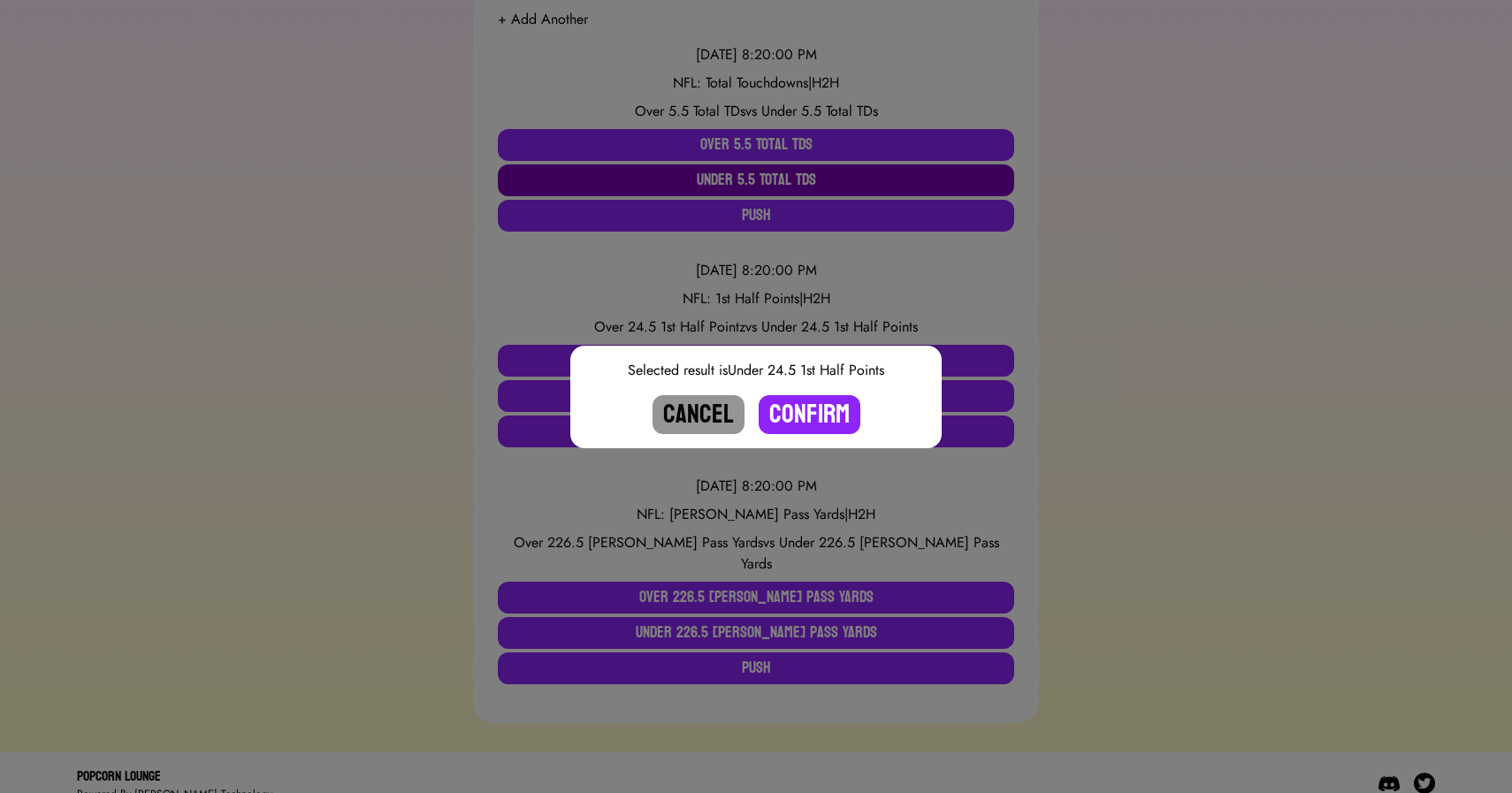
scroll to position [161, 0]
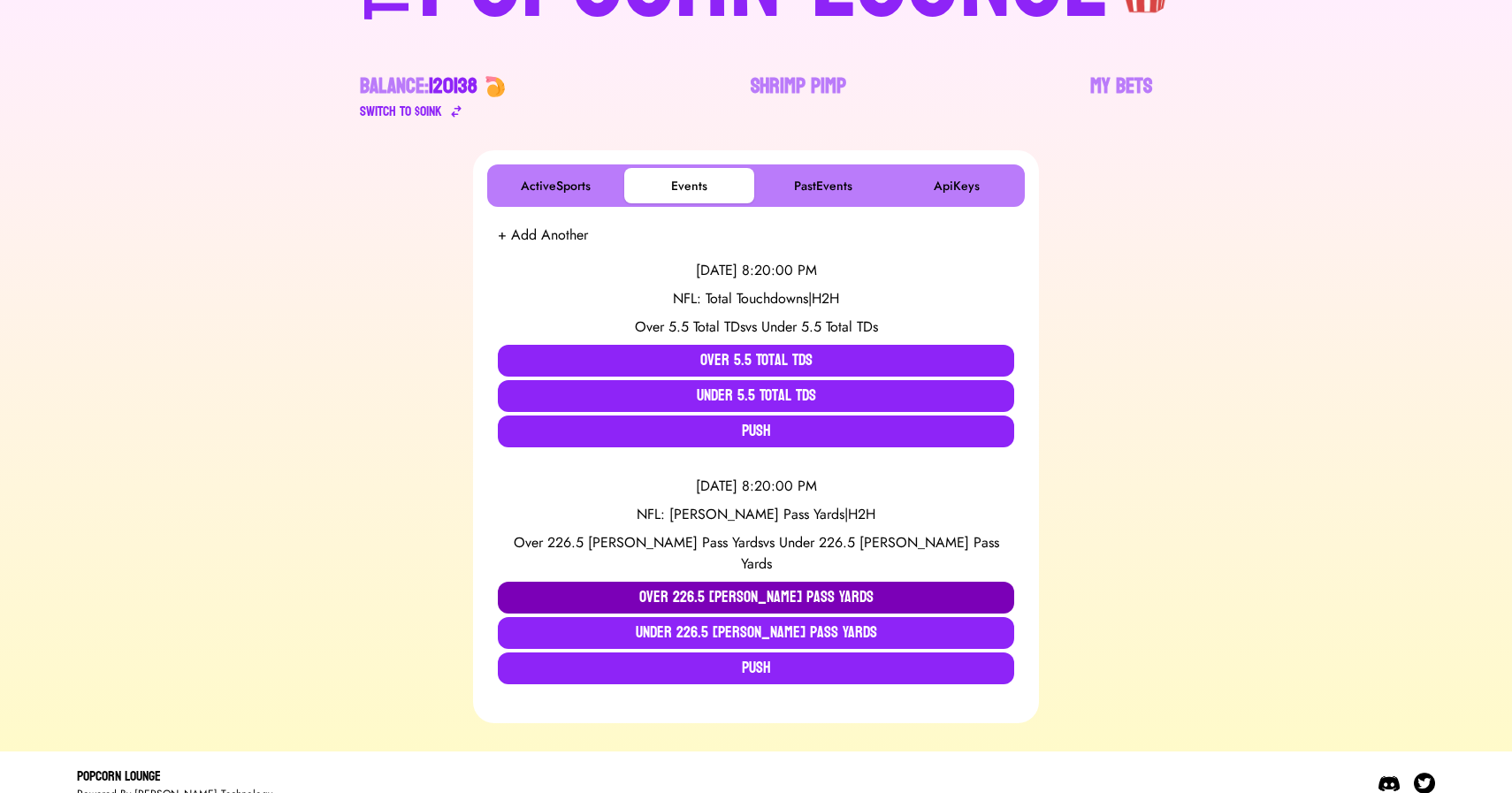
click at [712, 582] on button "Over 226.5 [PERSON_NAME] Pass Yards" at bounding box center [756, 597] width 517 height 32
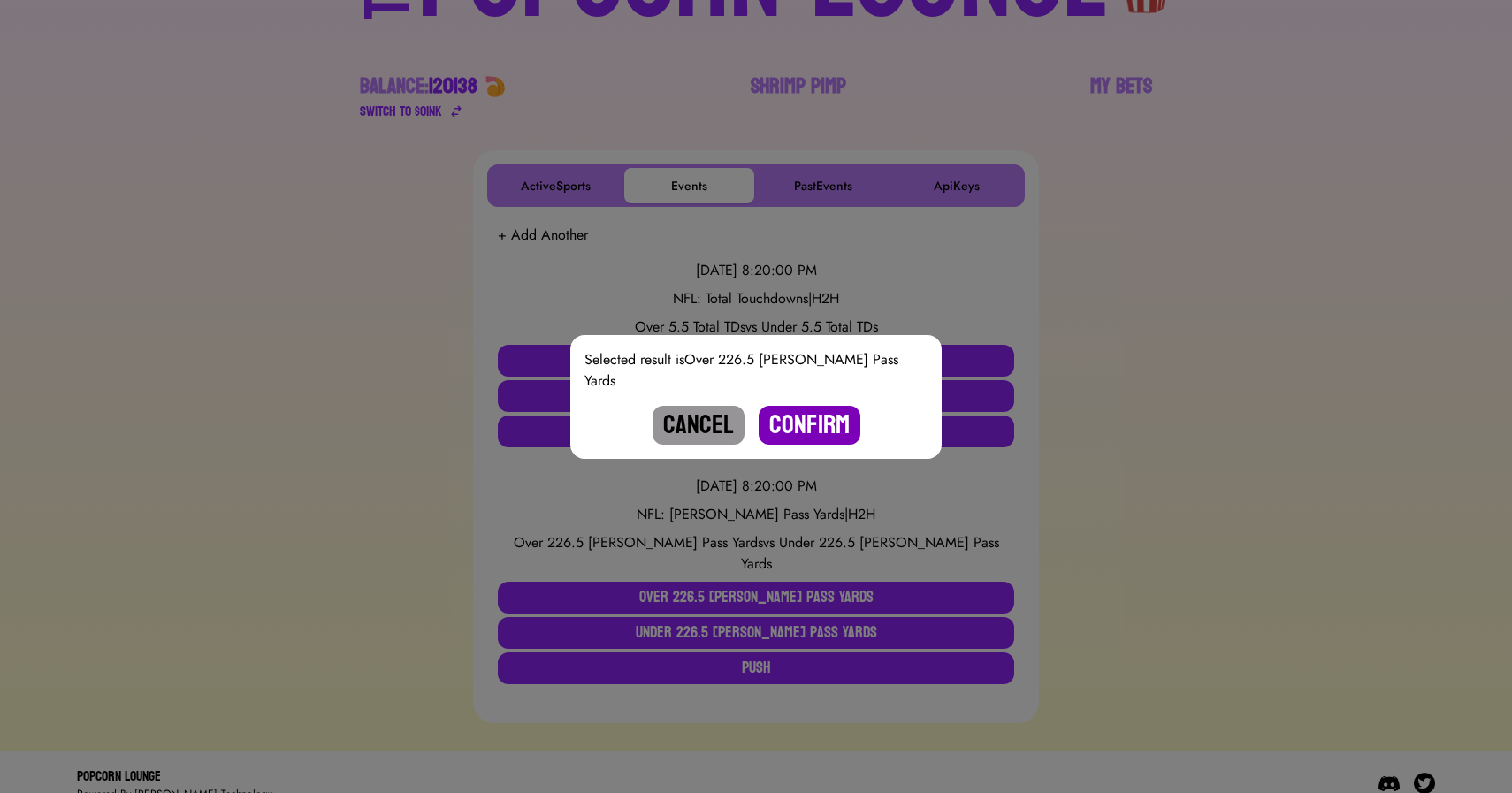
click at [797, 414] on button "Confirm" at bounding box center [809, 425] width 102 height 39
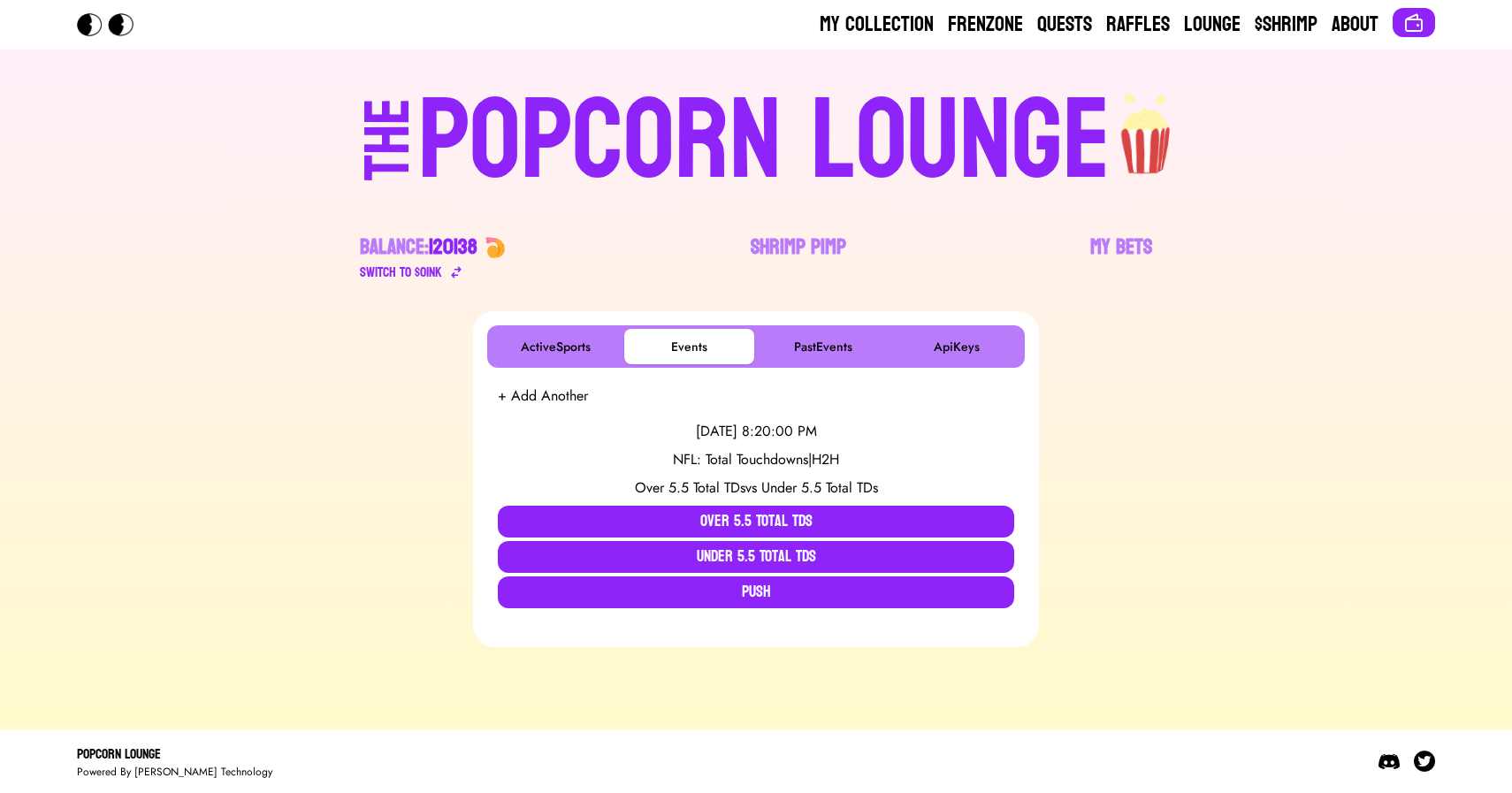
scroll to position [0, 0]
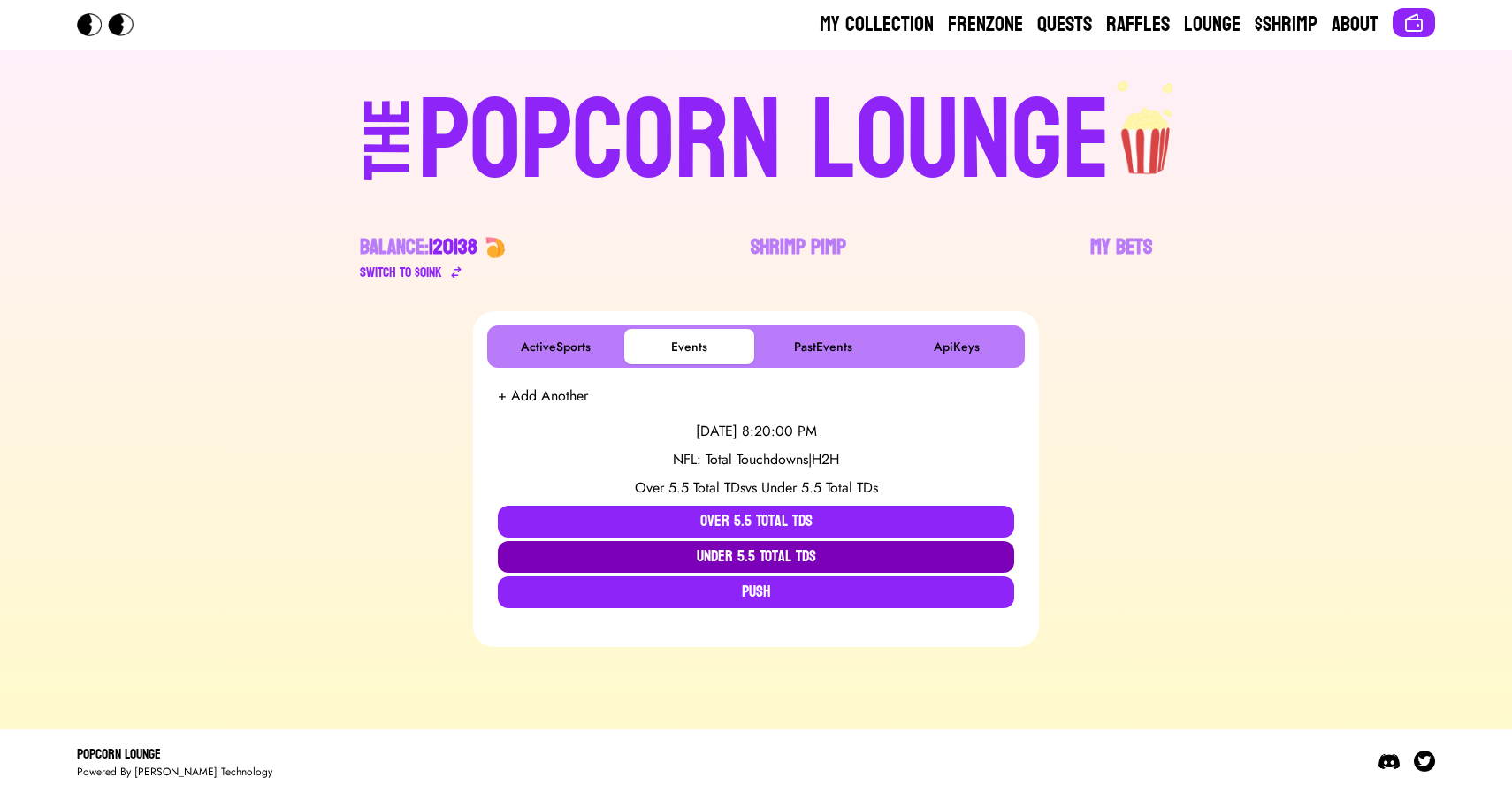
click at [673, 556] on button "Under 5.5 Total TDs" at bounding box center [756, 557] width 517 height 32
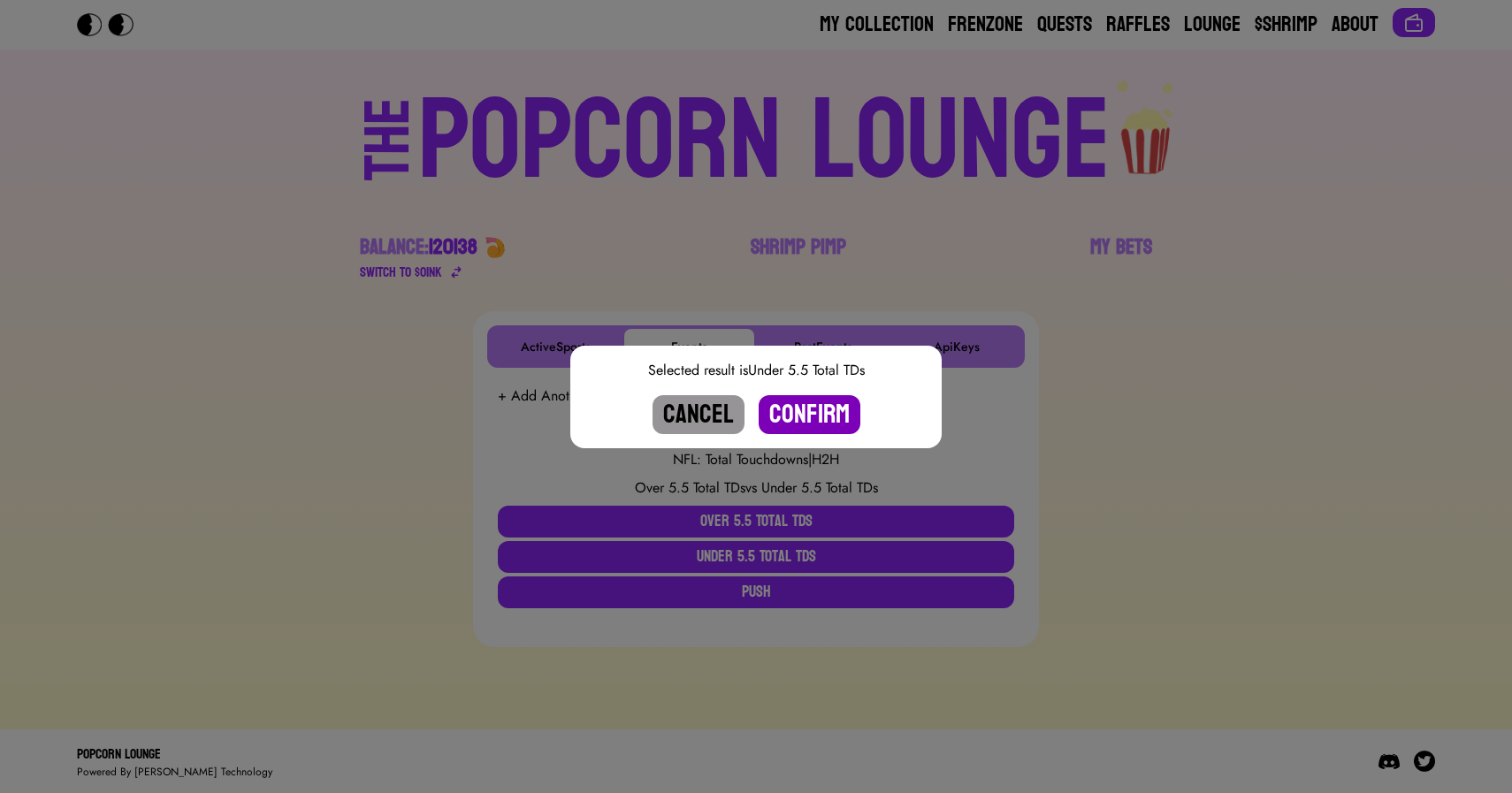
click at [810, 426] on button "Confirm" at bounding box center [809, 414] width 102 height 39
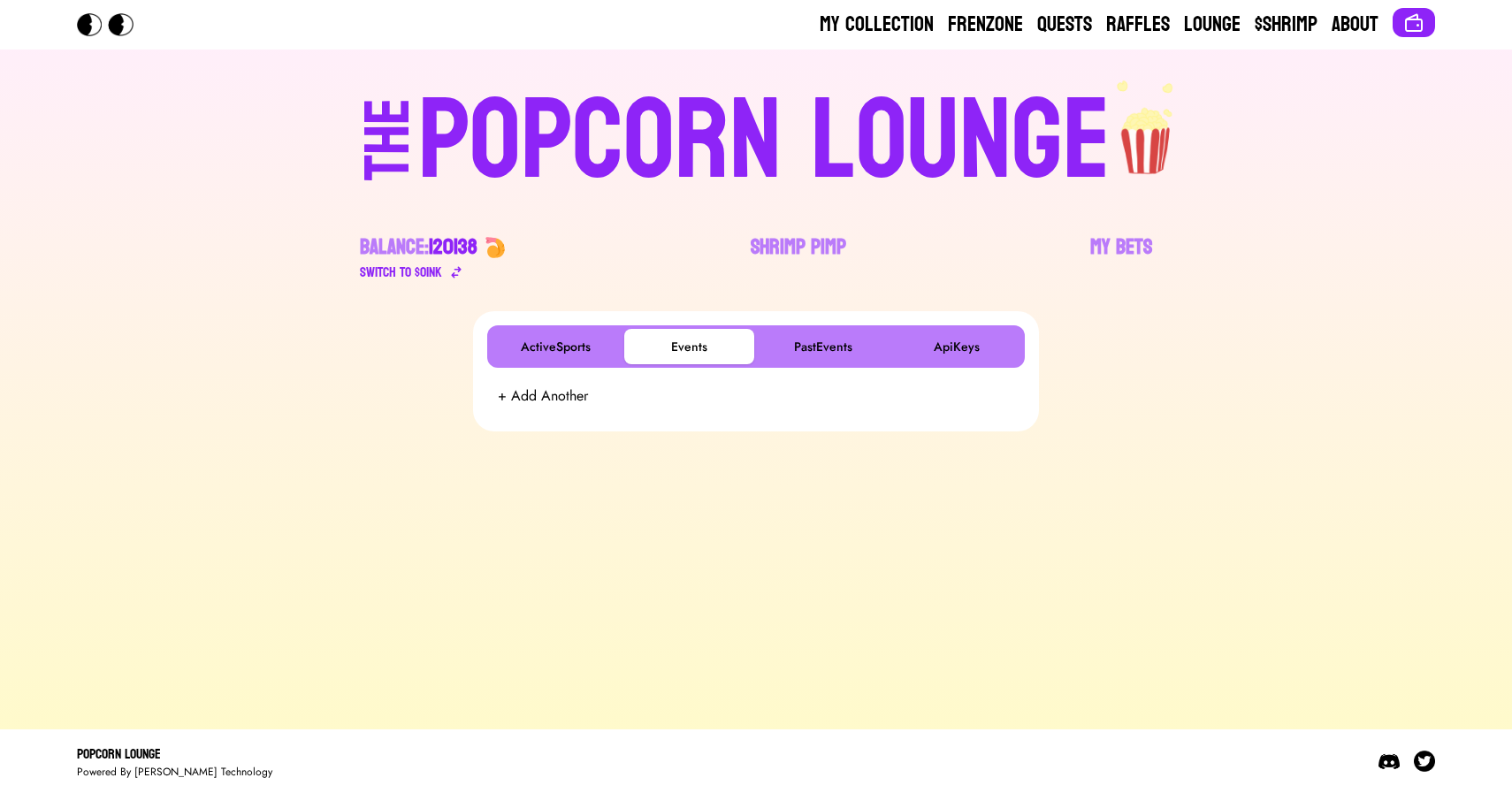
click at [754, 166] on div "POPCORN LOUNGE" at bounding box center [764, 141] width 693 height 113
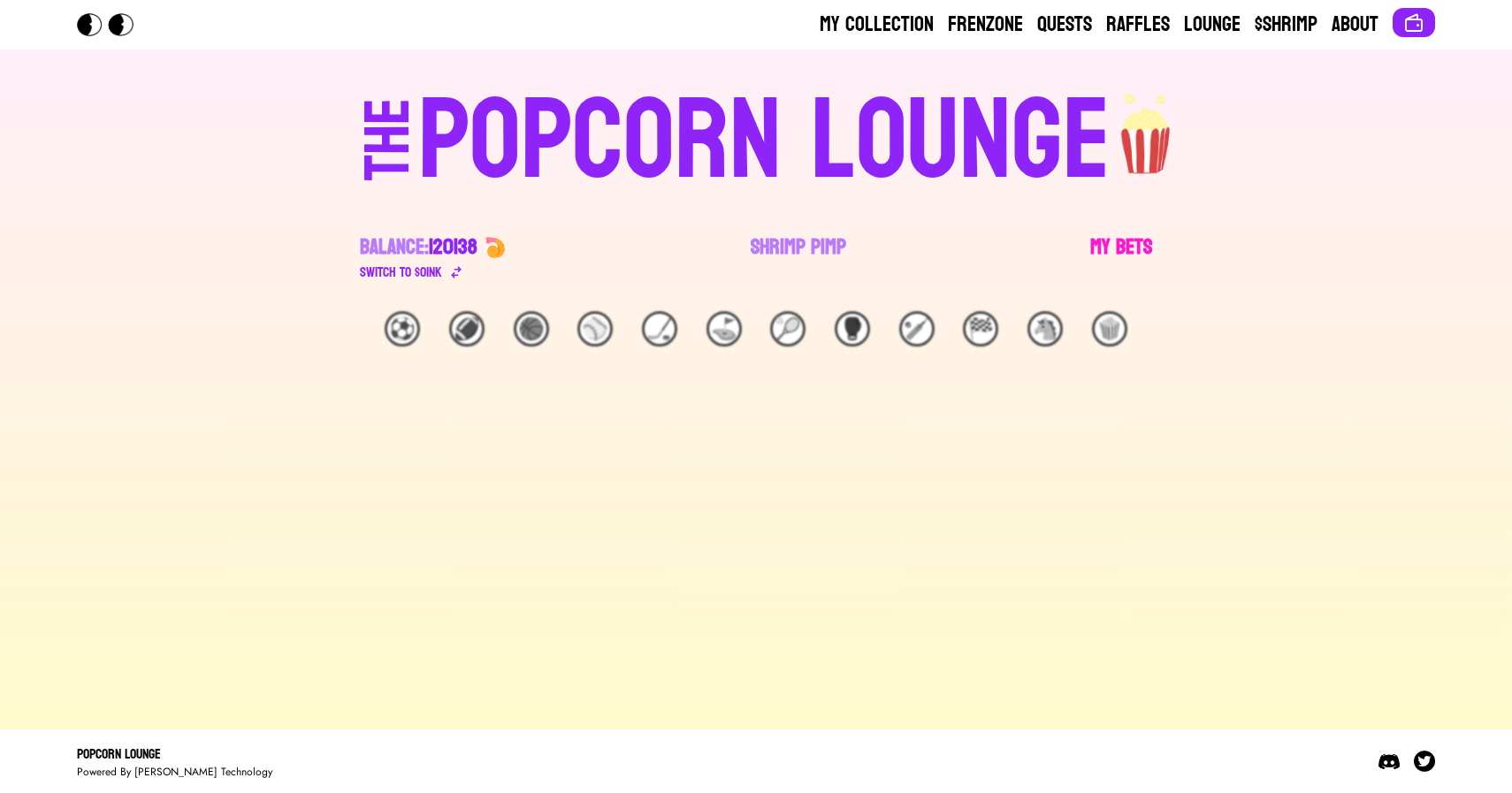
click at [1130, 246] on link "My Bets" at bounding box center [1122, 258] width 62 height 50
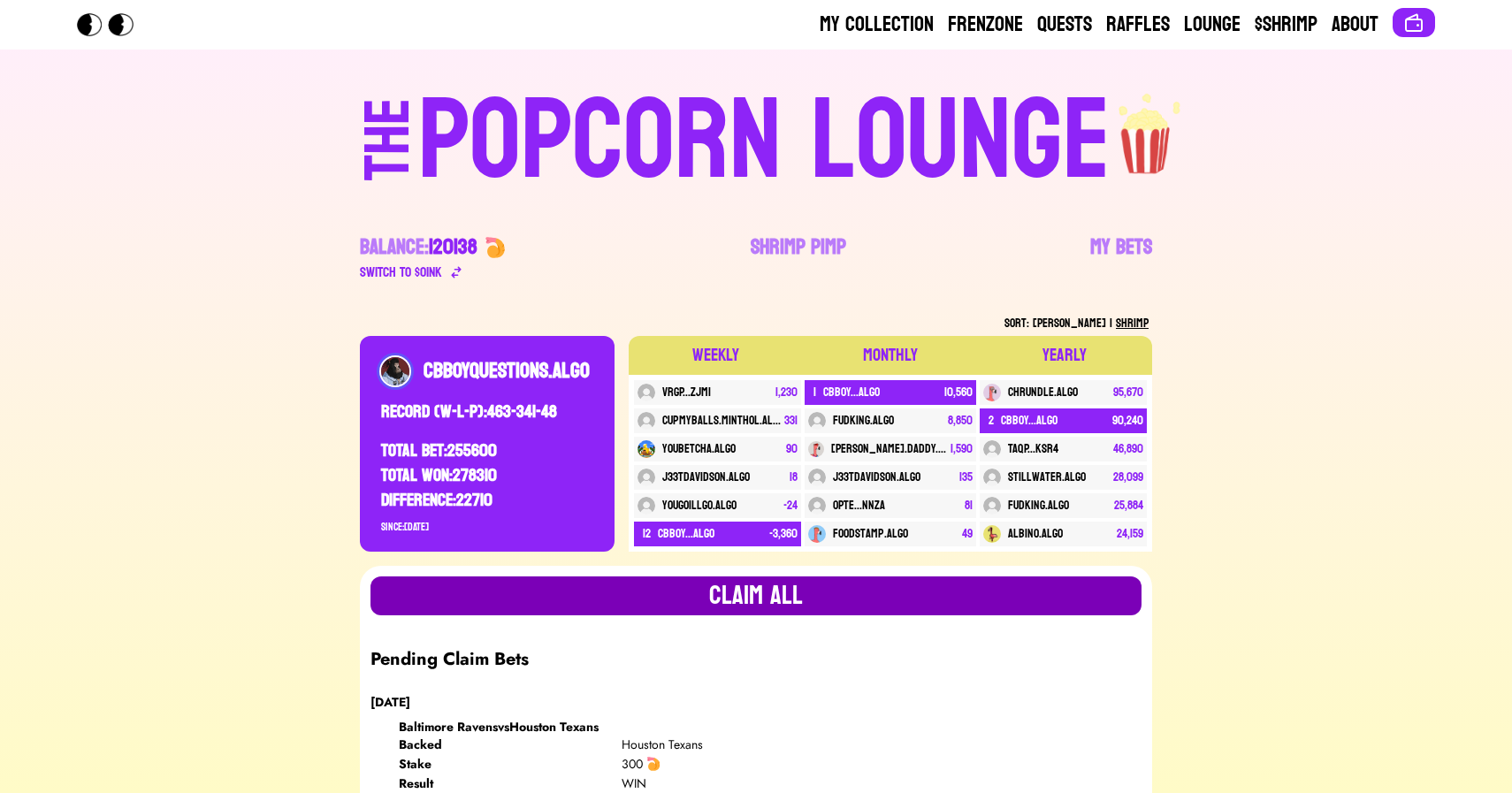
click at [773, 588] on button "Claim all" at bounding box center [756, 595] width 771 height 39
